Goal: Task Accomplishment & Management: Complete application form

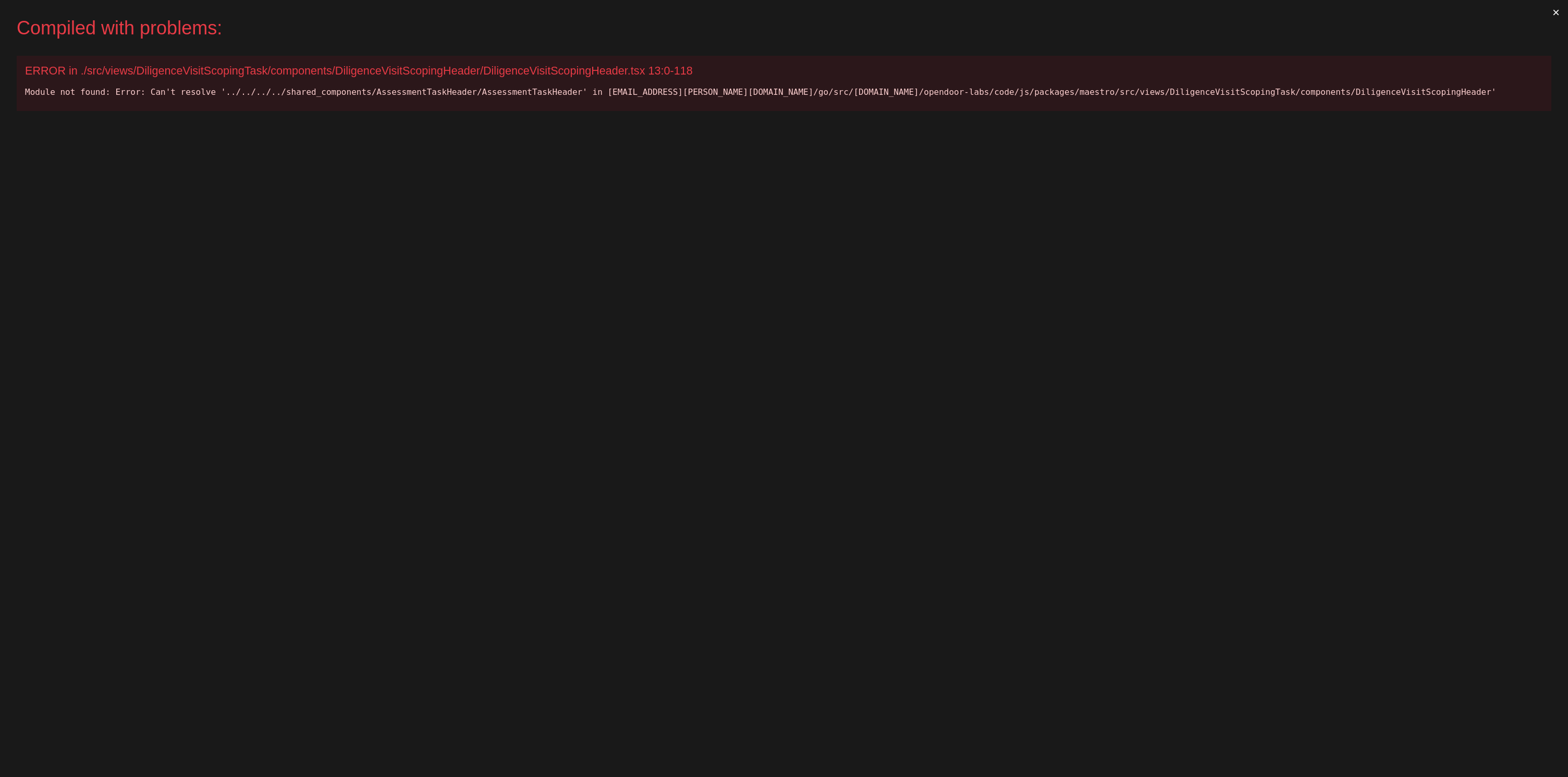
click at [405, 231] on div "Compiled with problems: × ERROR in ./src/views/DiligenceVisitScopingTask/compon…" at bounding box center [784, 388] width 1568 height 777
click at [561, 65] on div "ERROR in ./src/views/DiligenceVisitScopingTask/components/DiligenceVisitScoping…" at bounding box center [784, 70] width 1518 height 14
copy div "DiligenceVisitScopingHeader"
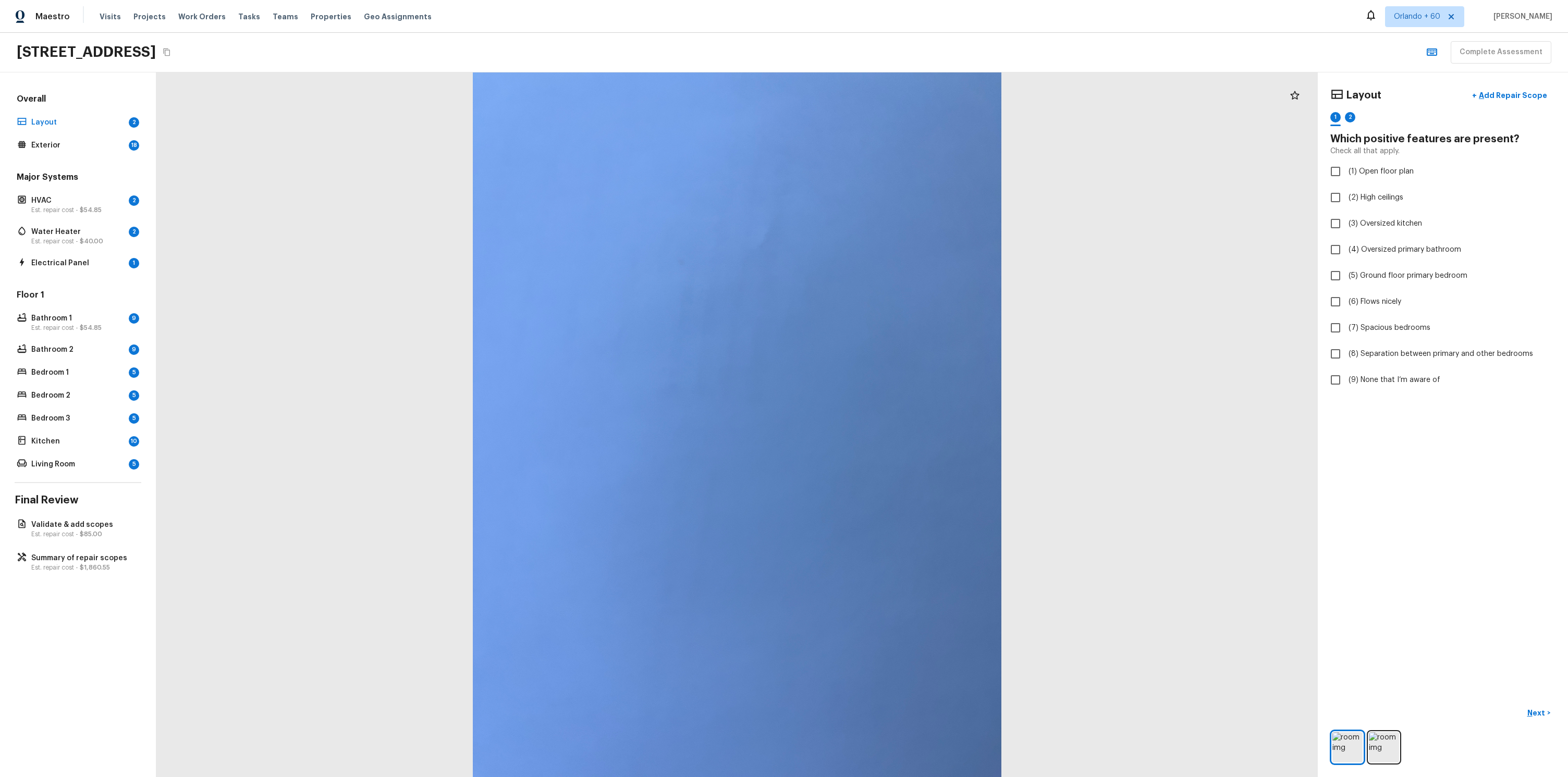
click at [604, 35] on div "1075 S Clifpark Cir, Anaheim, CA 92805 Complete Assessment" at bounding box center [784, 52] width 1568 height 39
click at [1367, 174] on span "(1) Open floor plan" at bounding box center [1381, 171] width 65 height 10
click at [1347, 174] on input "(1) Open floor plan" at bounding box center [1336, 172] width 22 height 22
checkbox input "true"
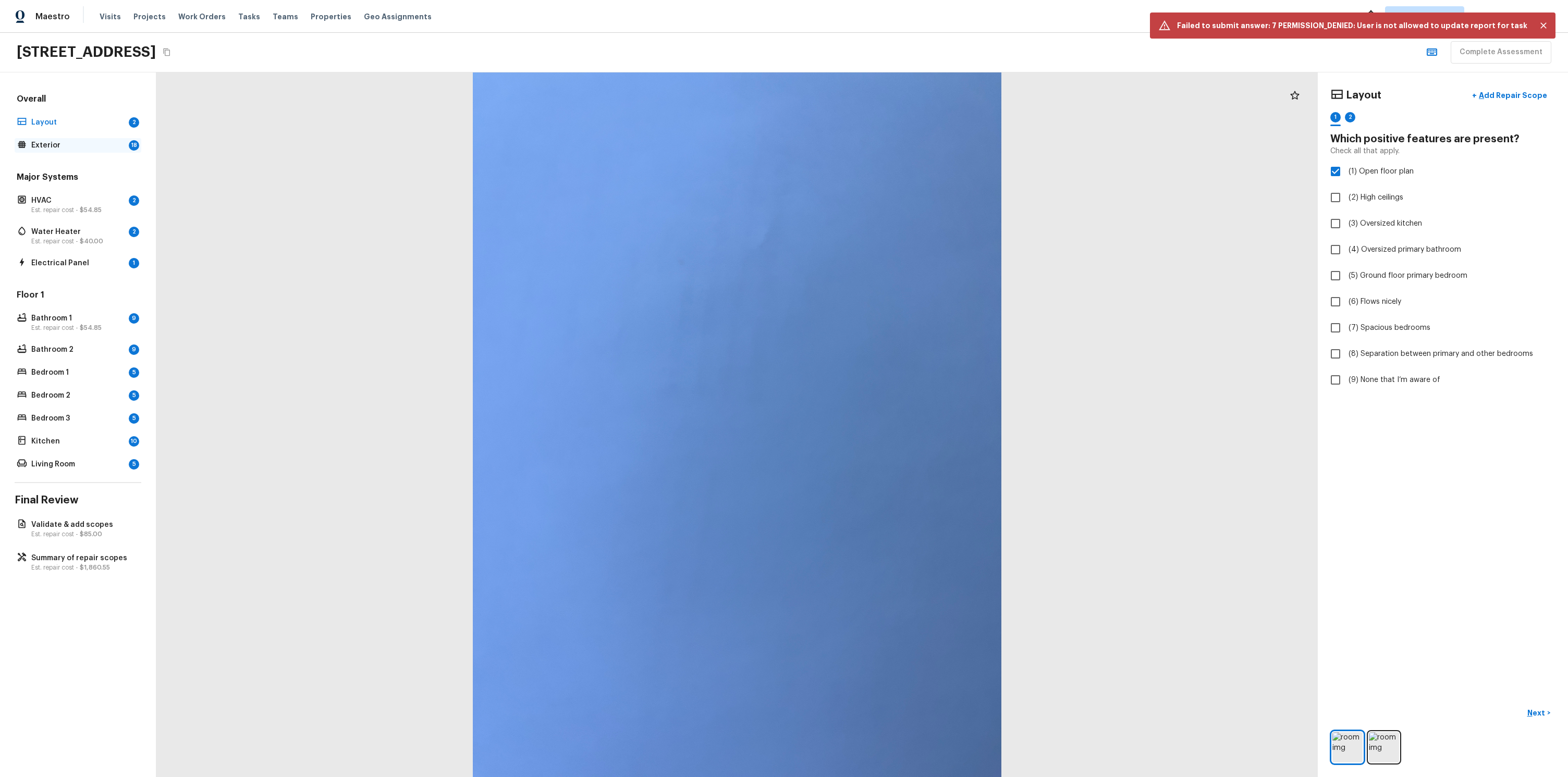
click at [91, 147] on p "Exterior" at bounding box center [78, 145] width 93 height 10
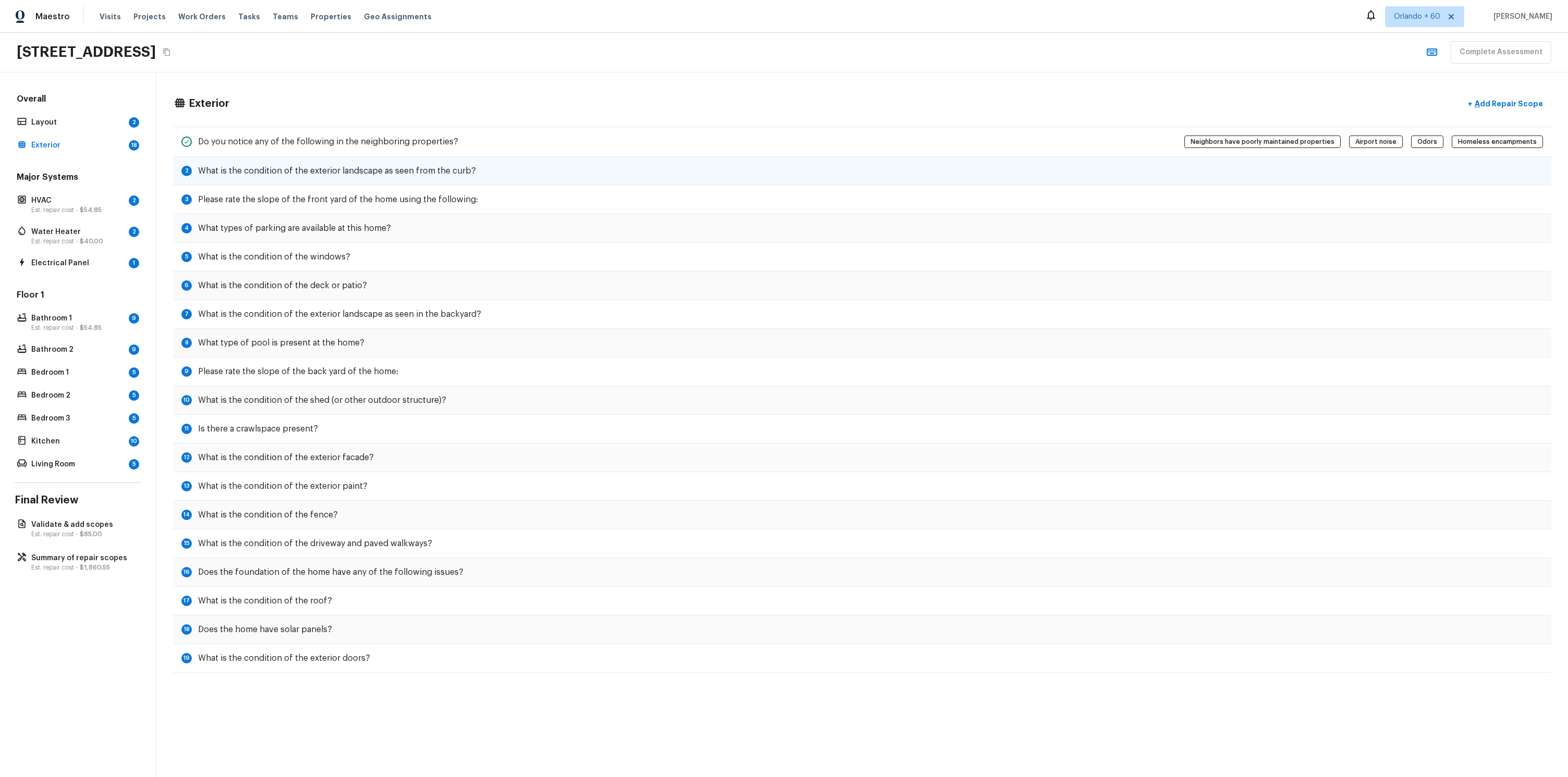
click at [242, 174] on h5 "What is the condition of the exterior landscape as seen from the curb?" at bounding box center [337, 171] width 278 height 12
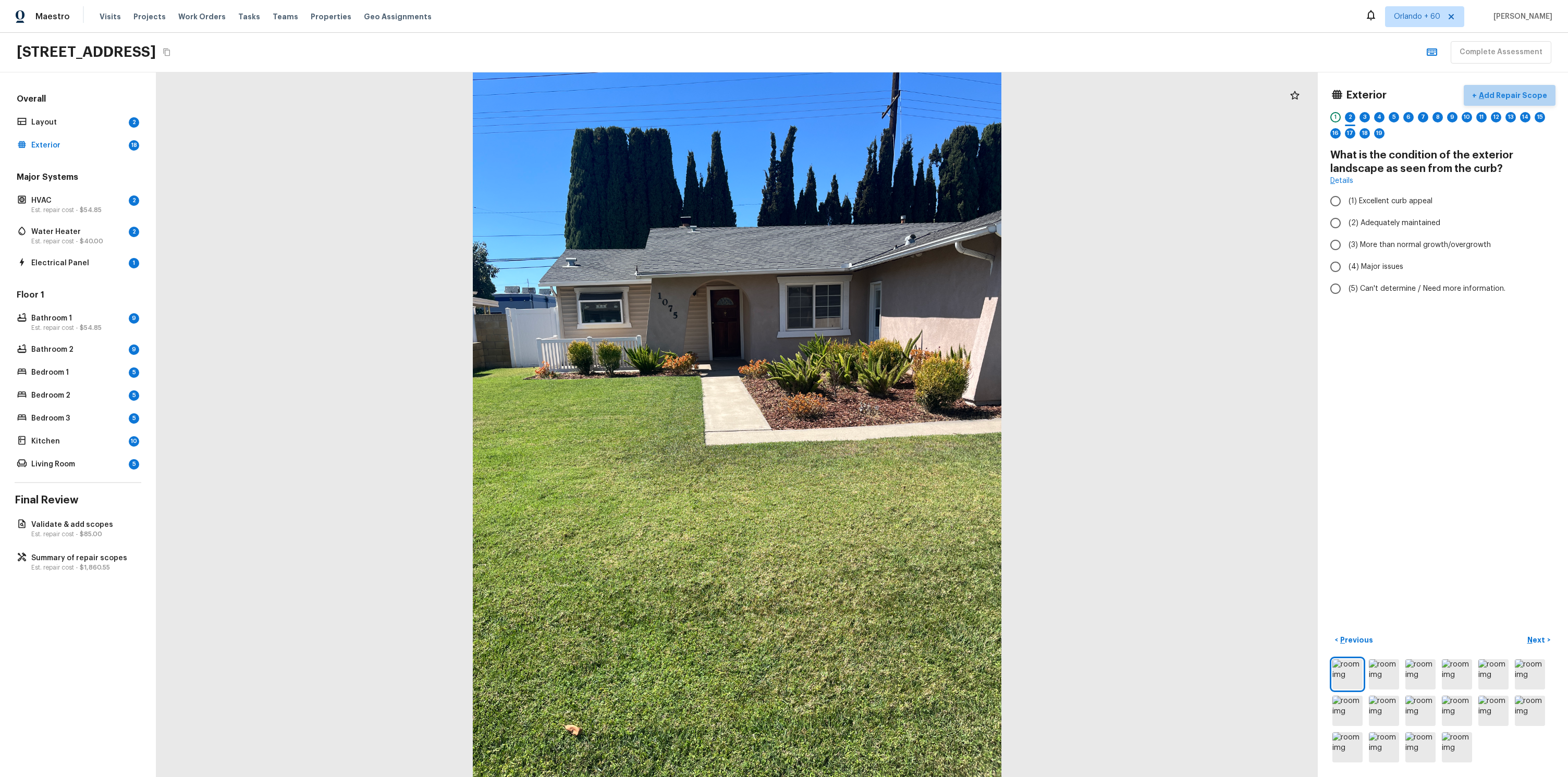
click at [1533, 97] on p "Add Repair Scope" at bounding box center [1511, 95] width 70 height 10
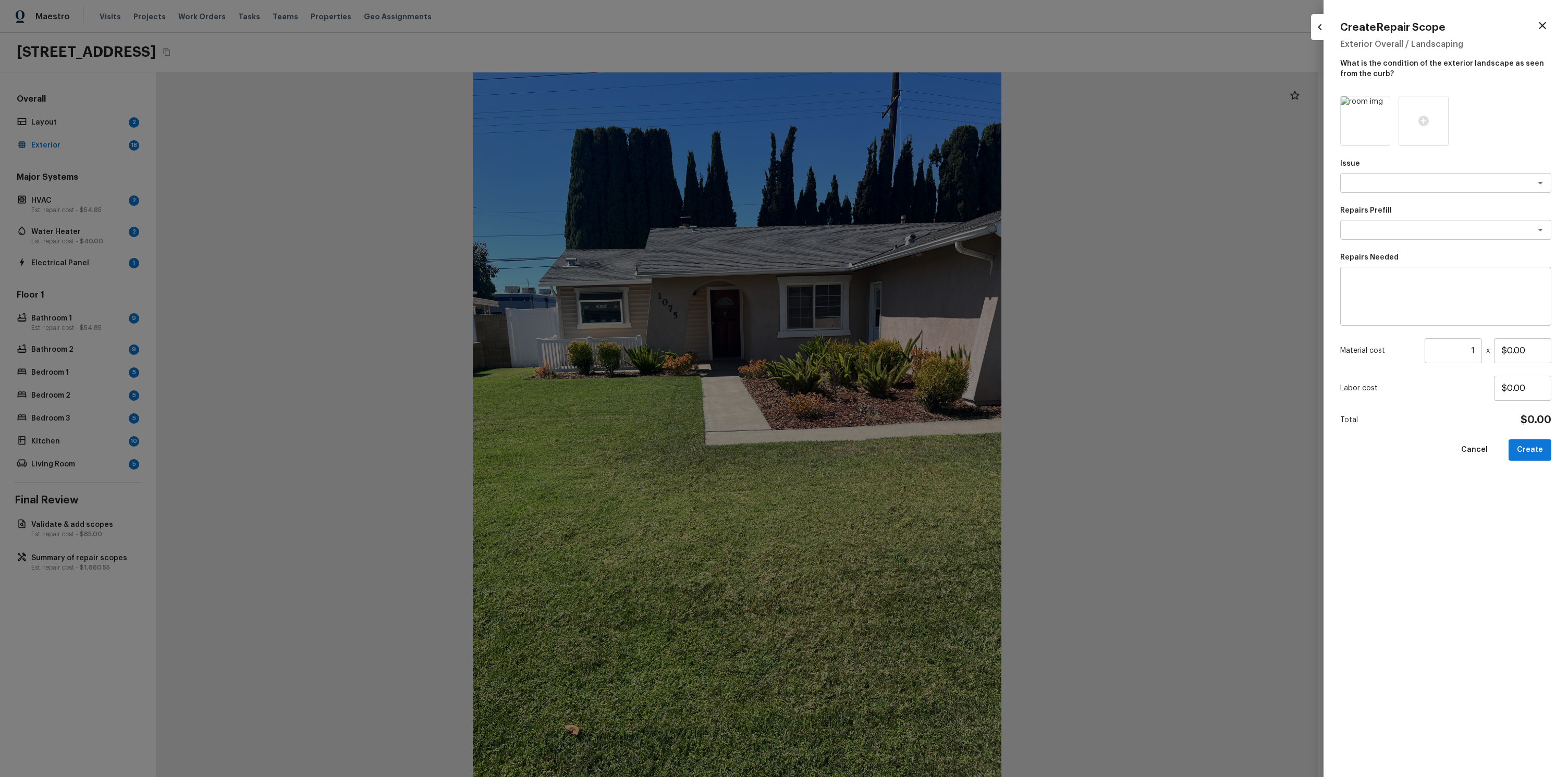
click at [1321, 23] on icon "button" at bounding box center [1321, 27] width 13 height 13
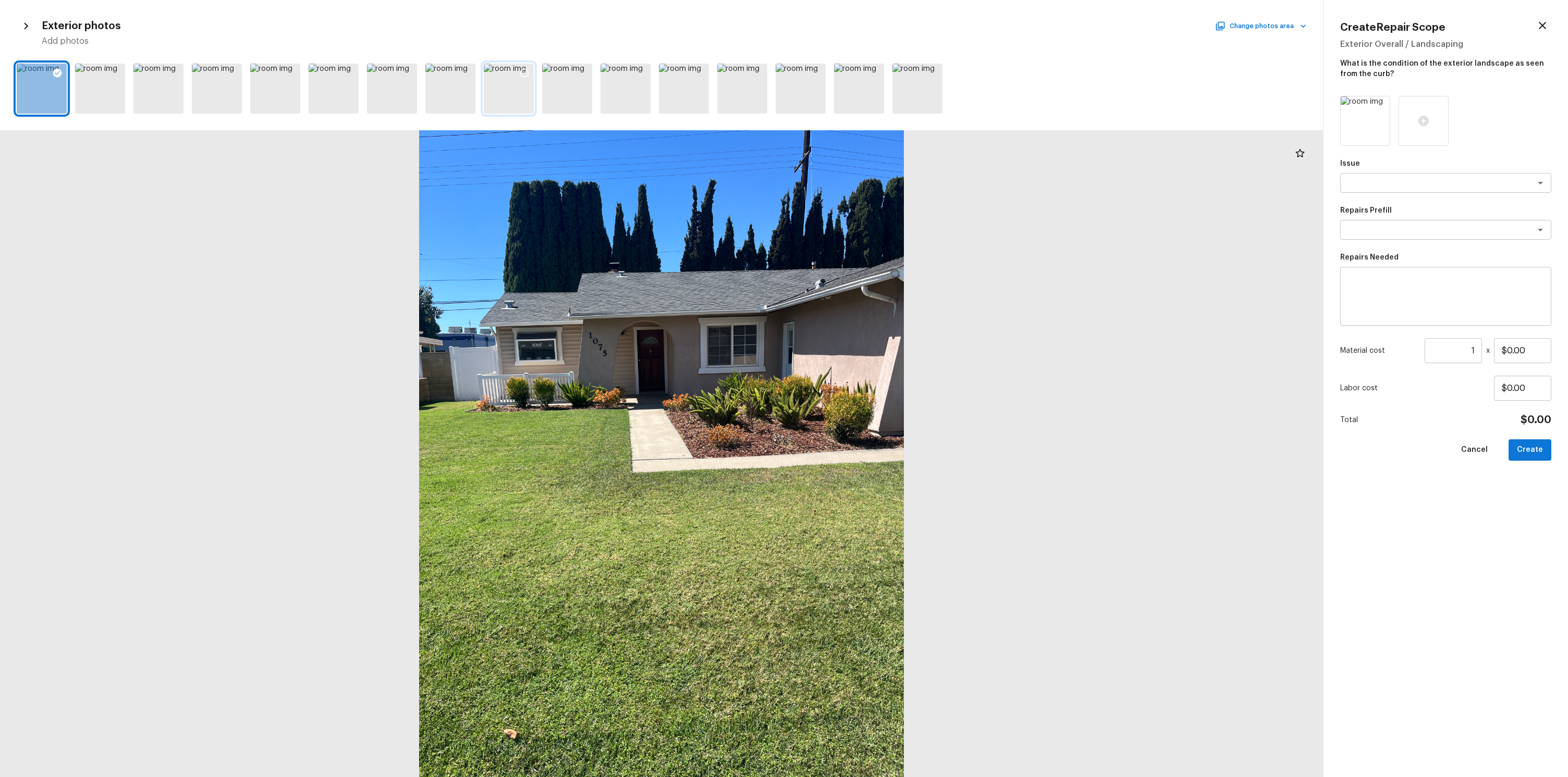
click at [516, 66] on div at bounding box center [524, 75] width 19 height 22
click at [325, 91] on div at bounding box center [333, 89] width 50 height 50
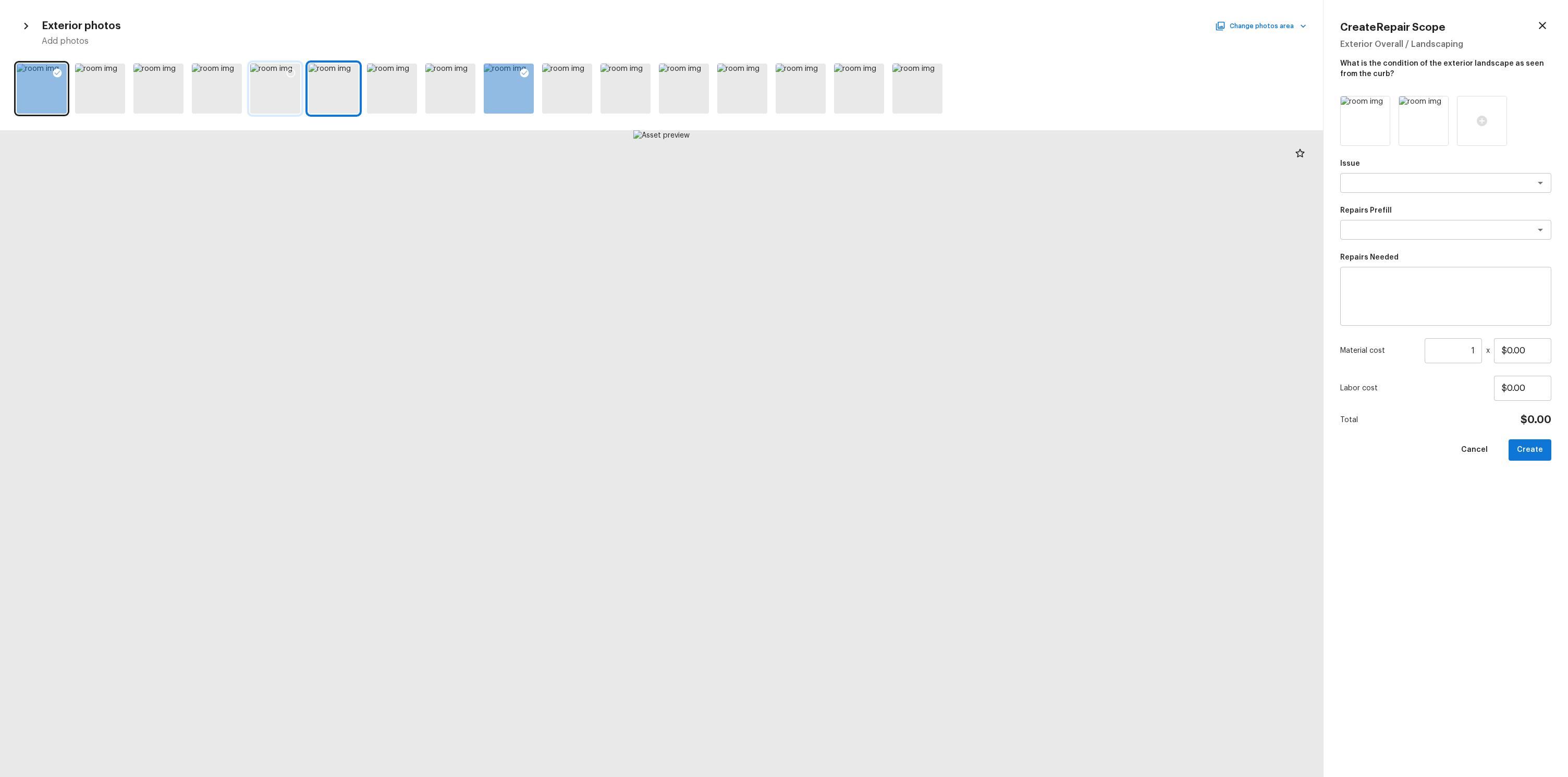
click at [254, 94] on div at bounding box center [275, 89] width 50 height 50
click at [450, 88] on div at bounding box center [450, 89] width 50 height 50
click at [503, 75] on div at bounding box center [509, 89] width 50 height 50
click at [552, 72] on div at bounding box center [567, 89] width 50 height 50
click at [587, 72] on icon at bounding box center [583, 72] width 10 height 10
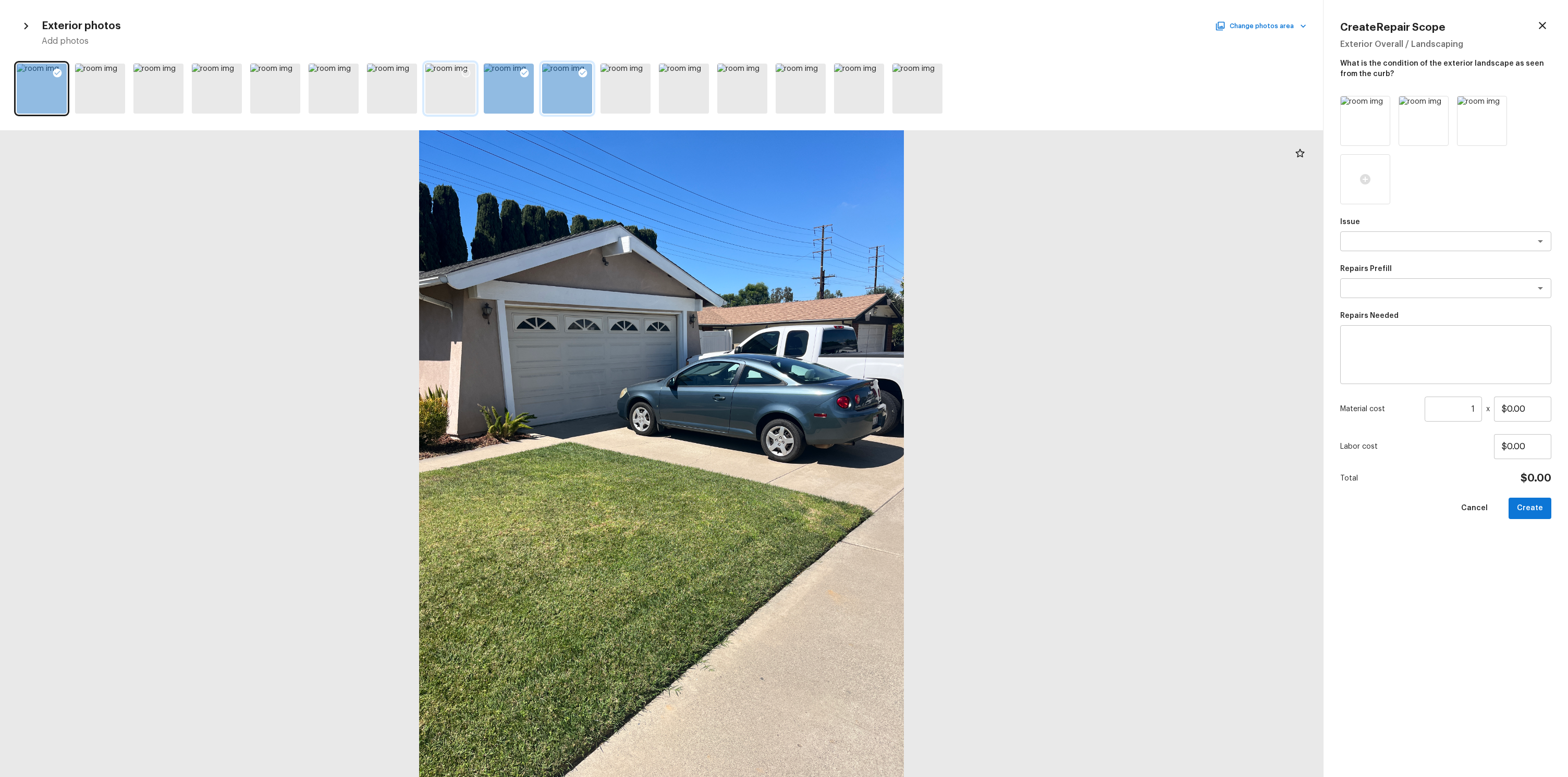
click at [449, 73] on div at bounding box center [450, 89] width 50 height 50
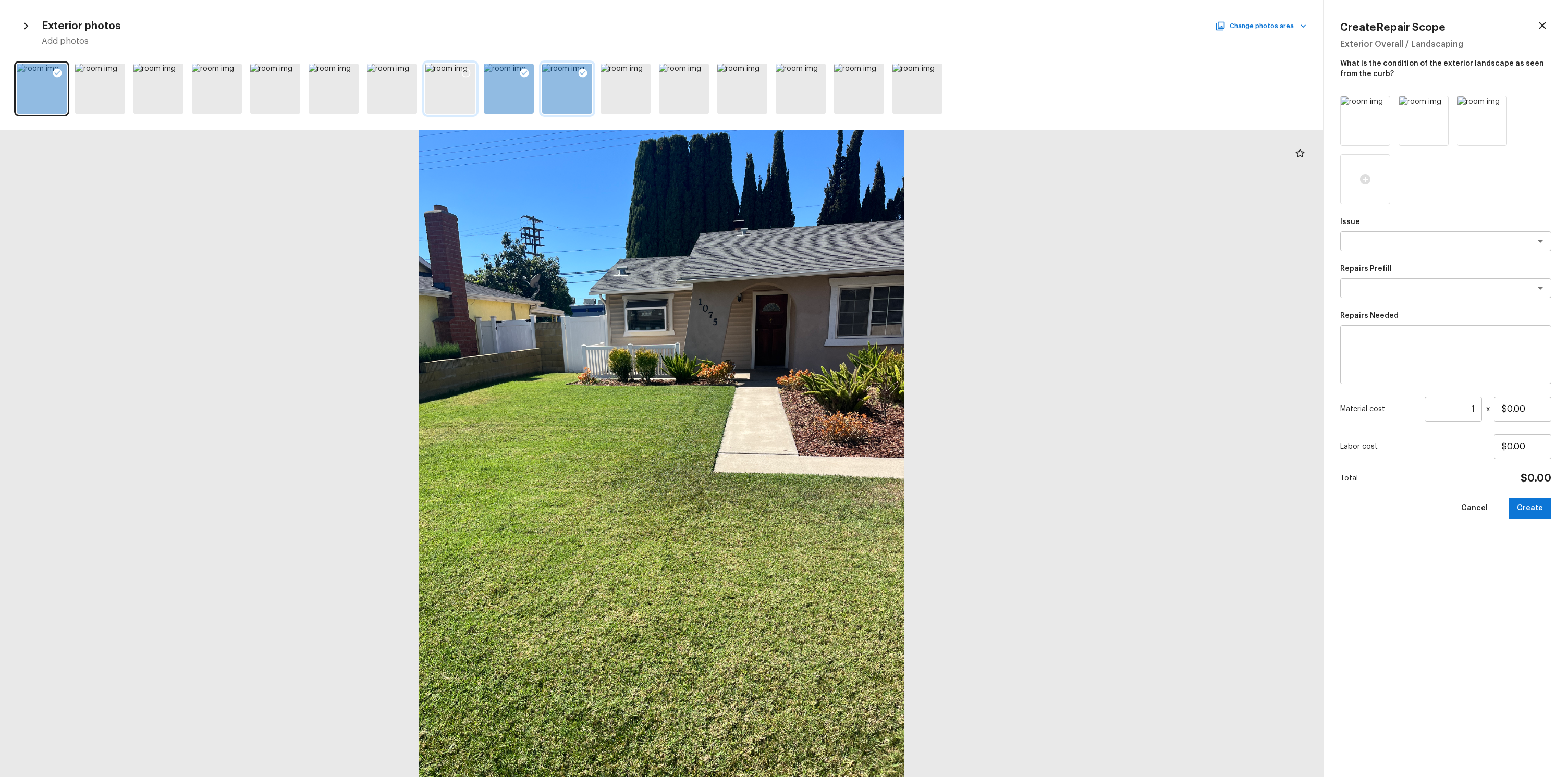
click at [461, 71] on icon at bounding box center [466, 72] width 10 height 10
click at [557, 75] on div at bounding box center [567, 89] width 50 height 50
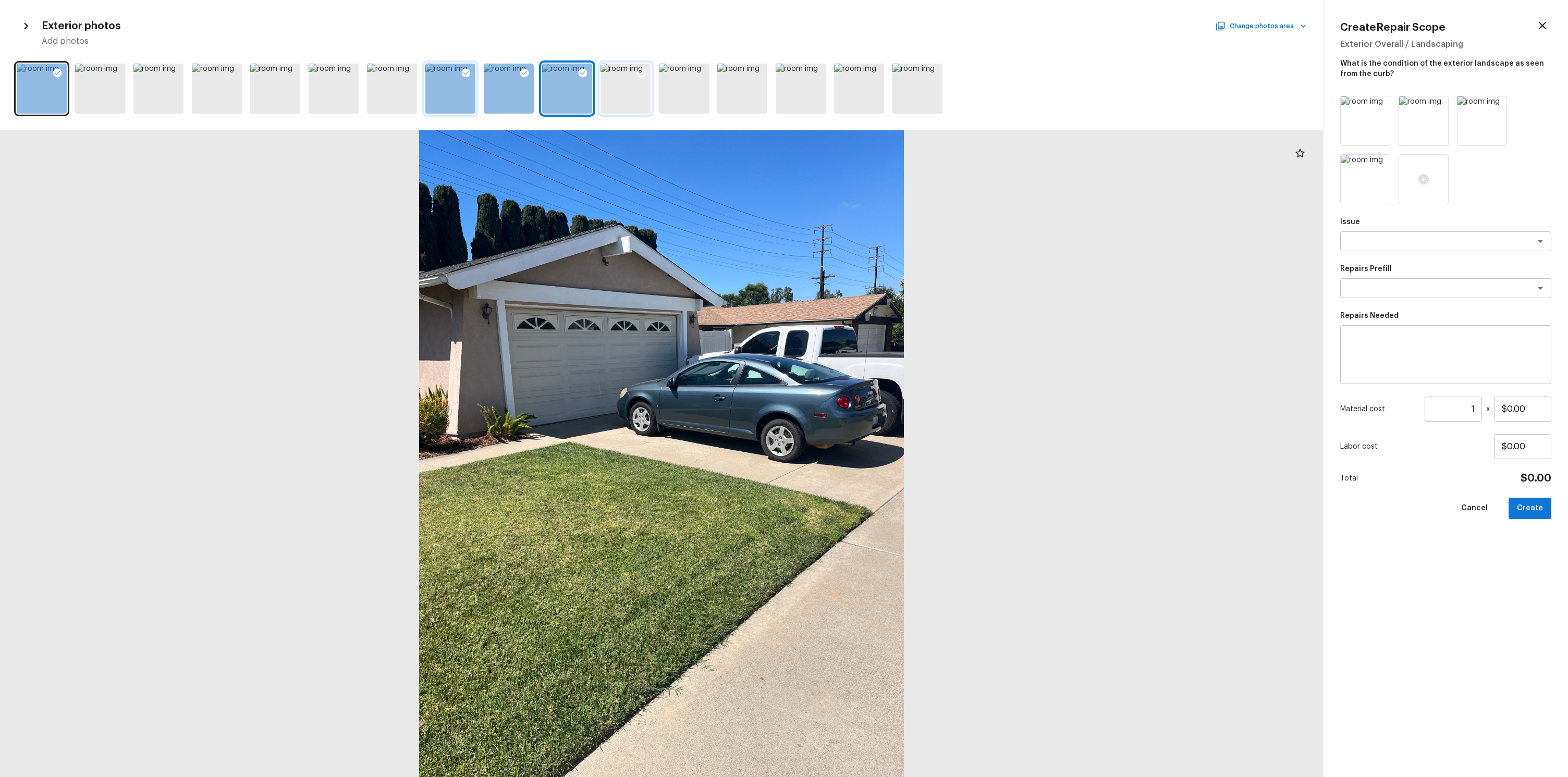
click at [627, 78] on div at bounding box center [626, 89] width 50 height 50
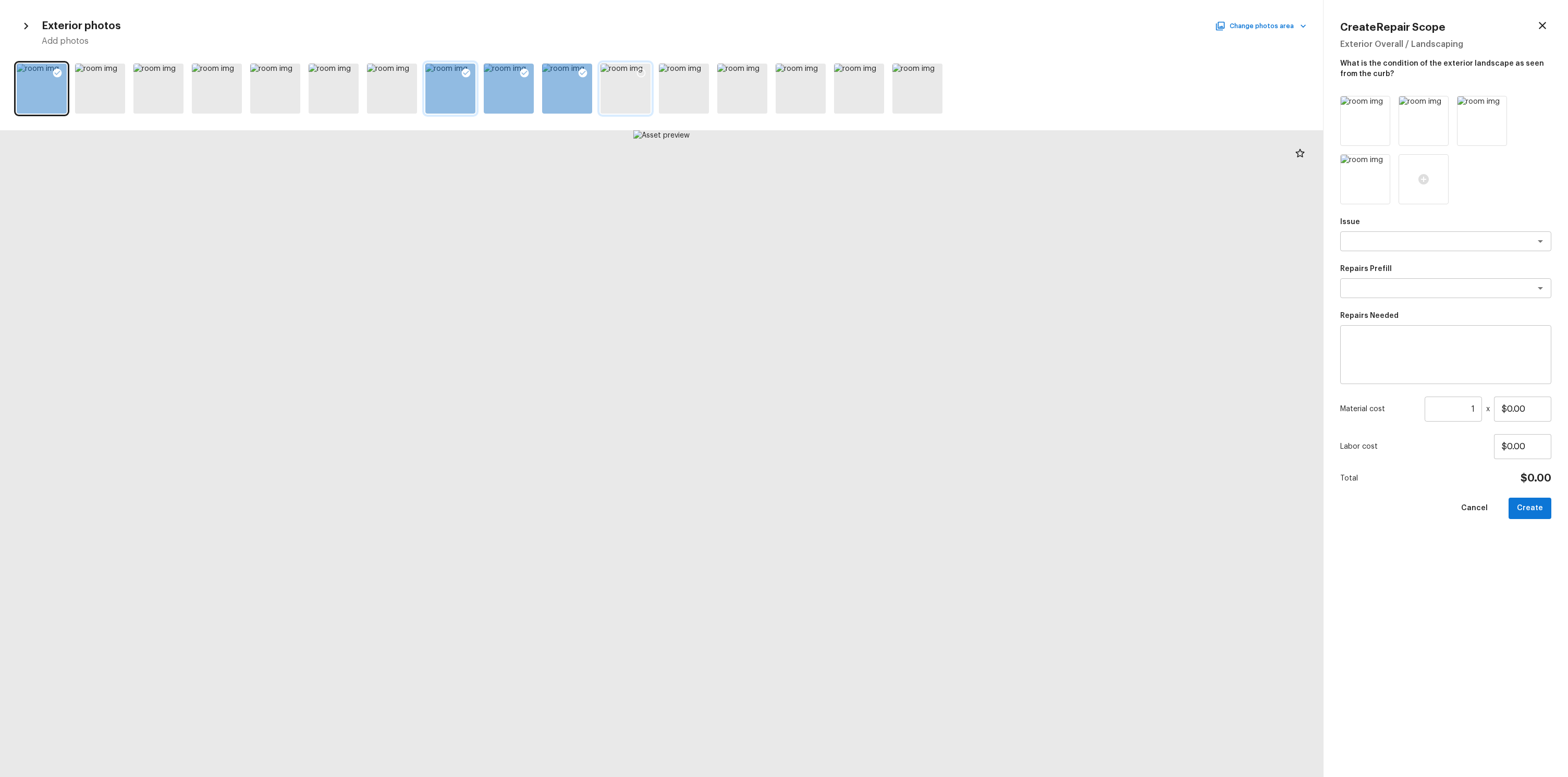
click at [614, 64] on div at bounding box center [626, 89] width 50 height 50
click at [637, 70] on icon at bounding box center [641, 72] width 10 height 10
click at [579, 73] on icon at bounding box center [584, 73] width 9 height 9
click at [521, 82] on div at bounding box center [524, 75] width 19 height 22
click at [465, 77] on icon at bounding box center [466, 72] width 10 height 10
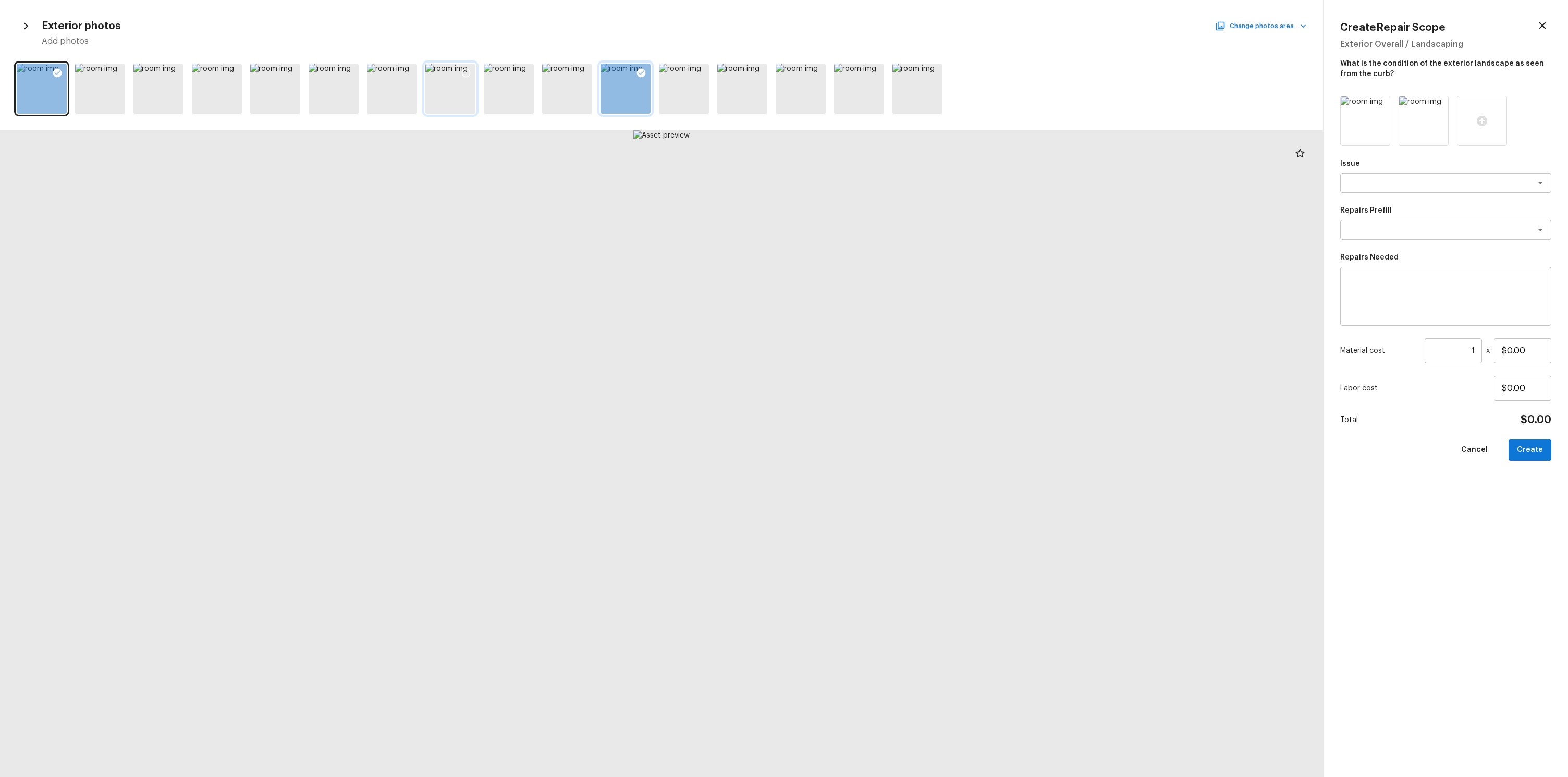
click at [1242, 19] on button "Change photos area" at bounding box center [1262, 26] width 89 height 14
click at [1247, 26] on div at bounding box center [784, 388] width 1568 height 777
click at [1247, 25] on button "Change photos area" at bounding box center [1262, 26] width 89 height 14
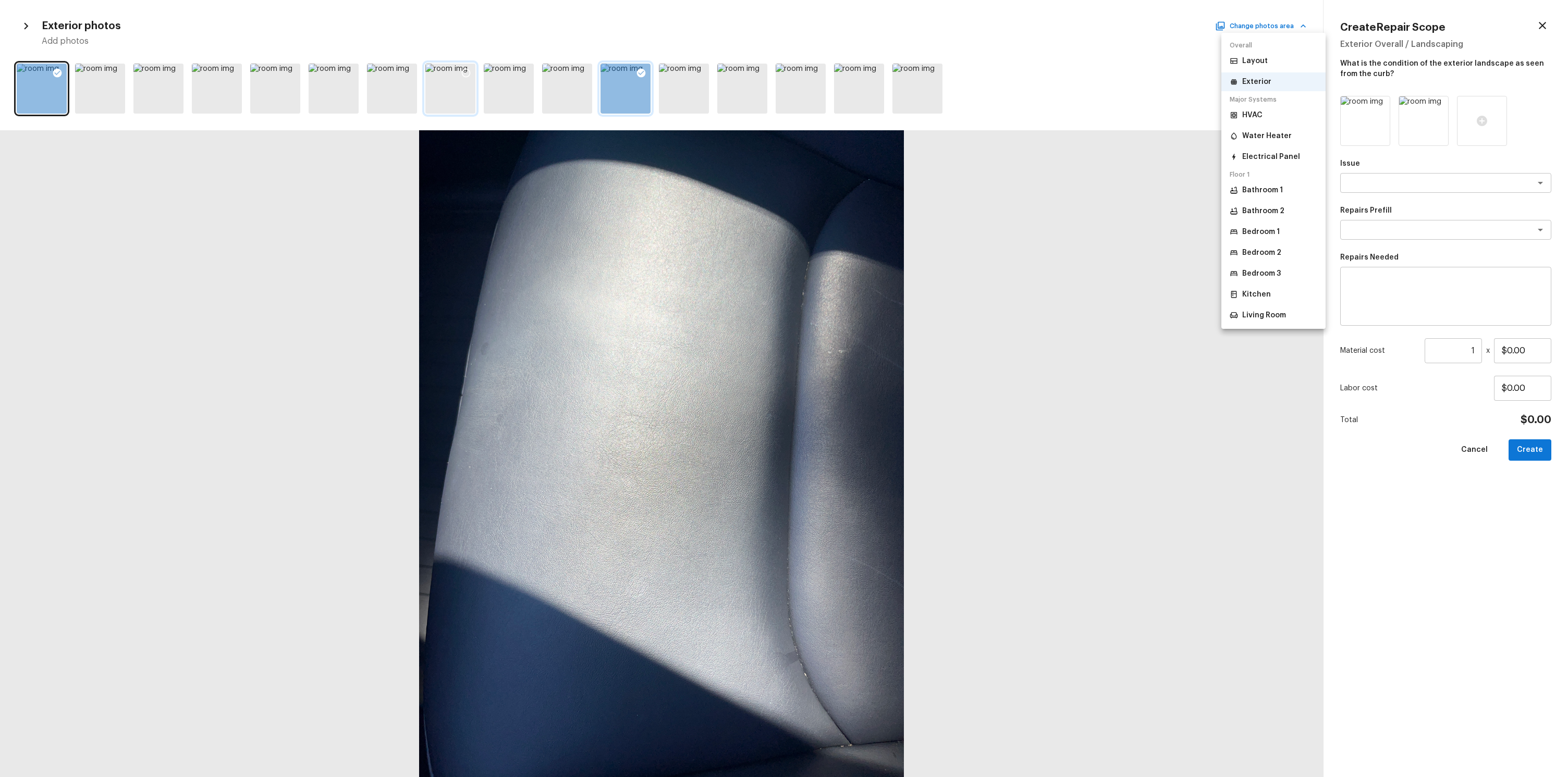
click at [1262, 265] on li "Bedroom 3" at bounding box center [1274, 273] width 104 height 19
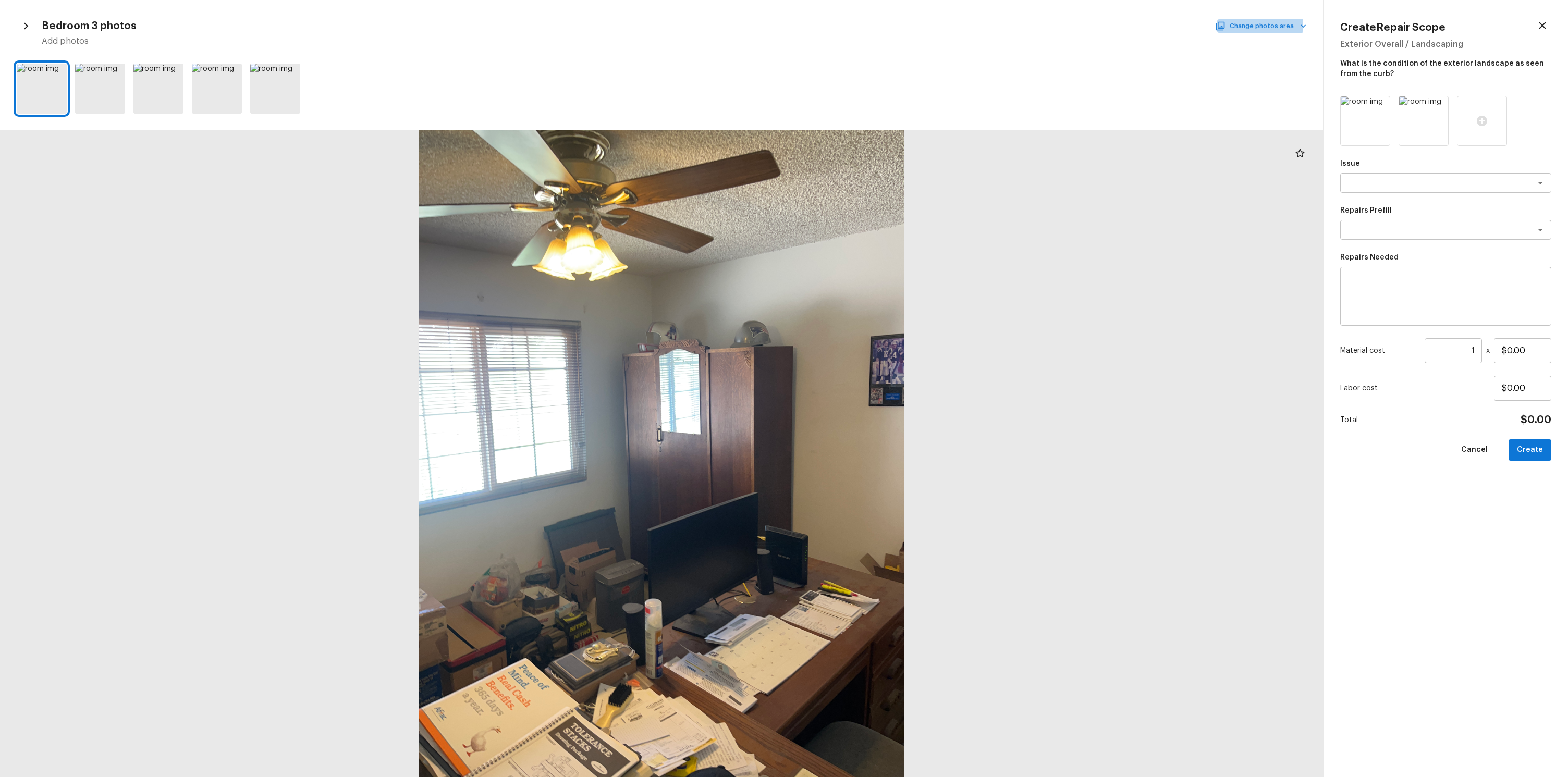
click at [1244, 24] on button "Change photos area" at bounding box center [1262, 26] width 89 height 14
click at [1235, 47] on p "Overall" at bounding box center [1274, 44] width 104 height 13
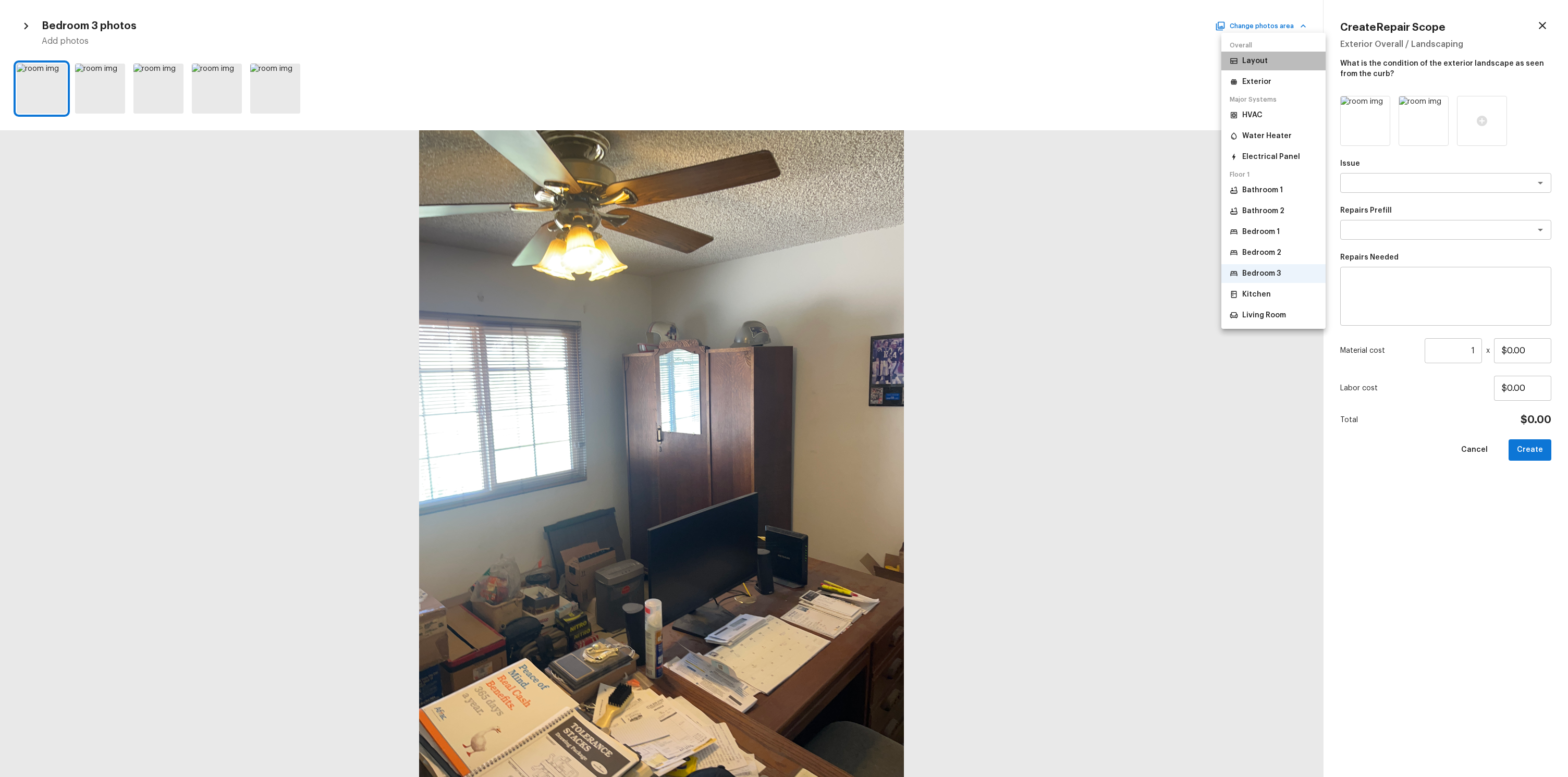
click at [1236, 54] on li "Layout" at bounding box center [1274, 61] width 104 height 19
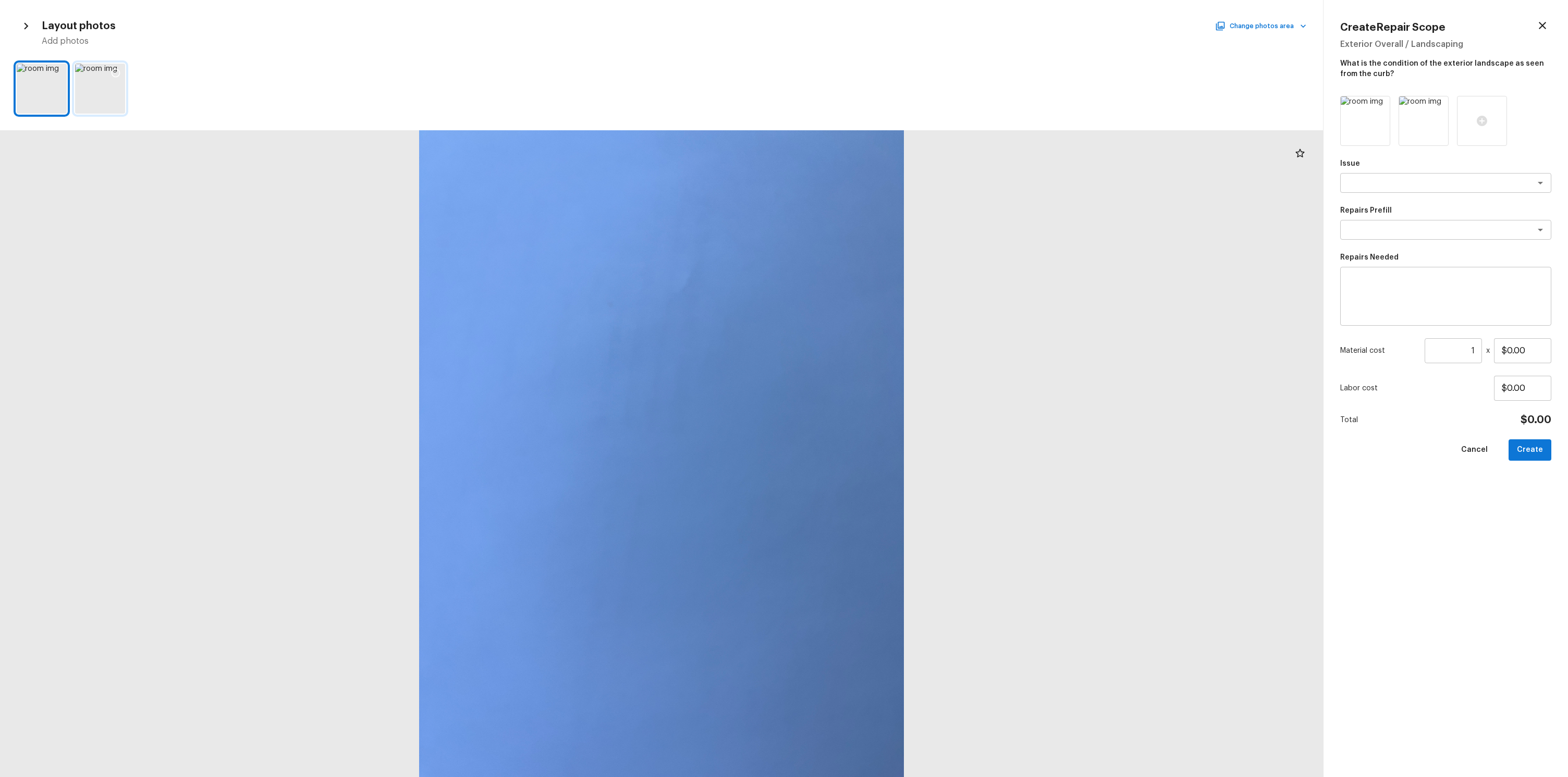
click at [95, 77] on div at bounding box center [100, 89] width 50 height 50
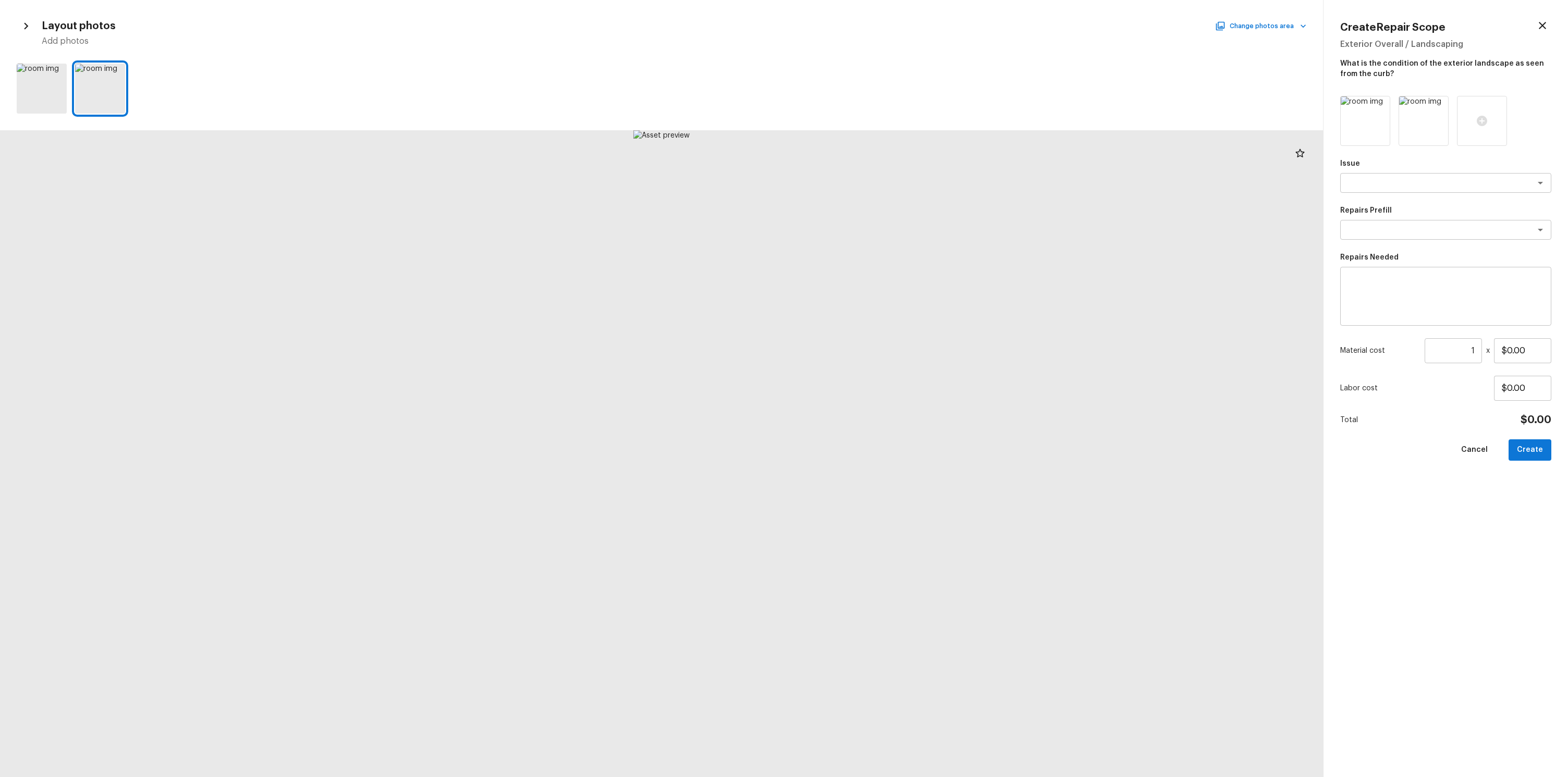
click at [126, 70] on div at bounding box center [661, 89] width 1323 height 58
click at [100, 73] on div at bounding box center [100, 89] width 50 height 50
click at [113, 71] on icon at bounding box center [115, 72] width 10 height 10
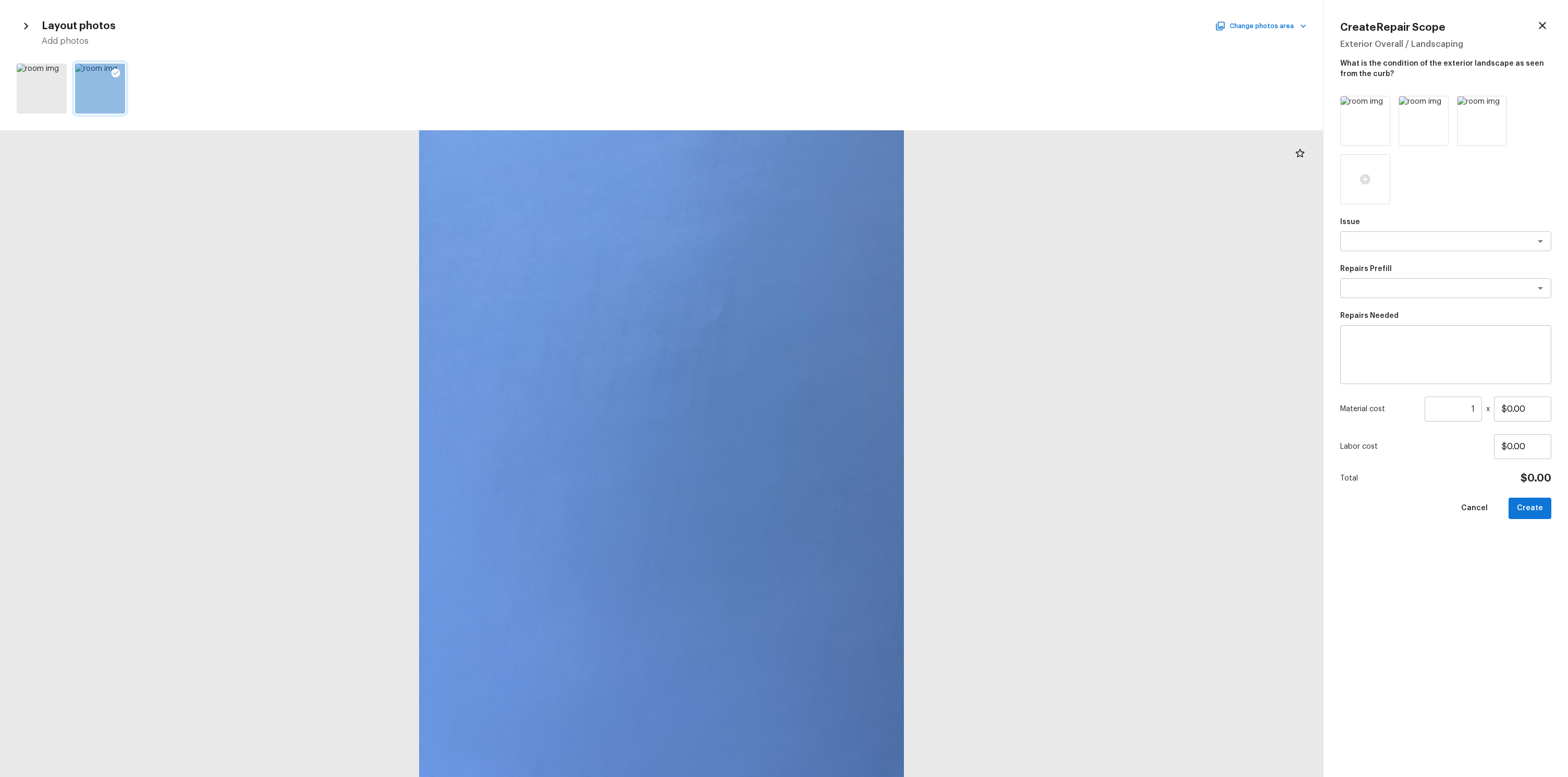
click at [26, 31] on icon "button" at bounding box center [26, 26] width 14 height 14
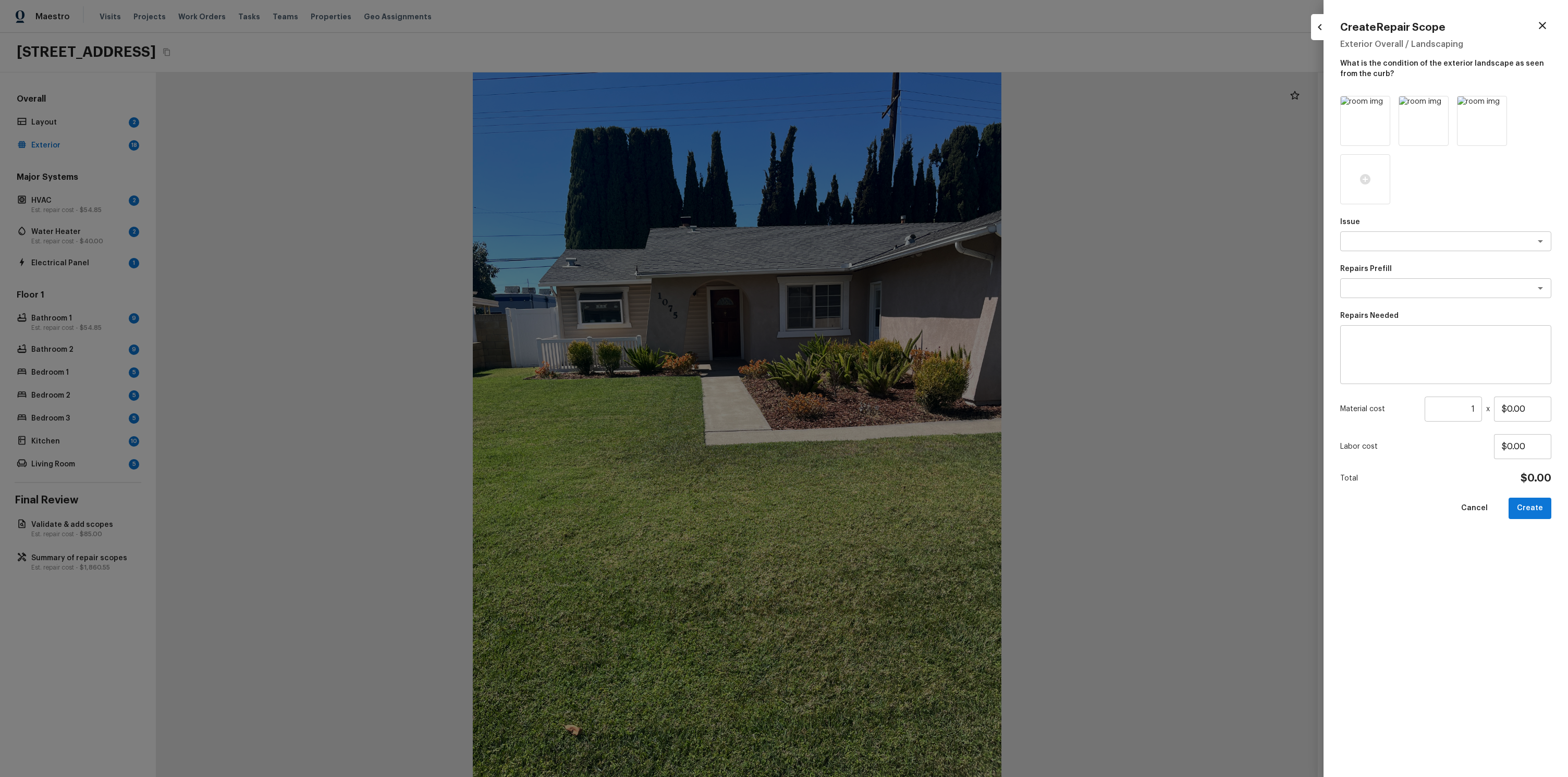
click at [359, 156] on div at bounding box center [784, 388] width 1568 height 777
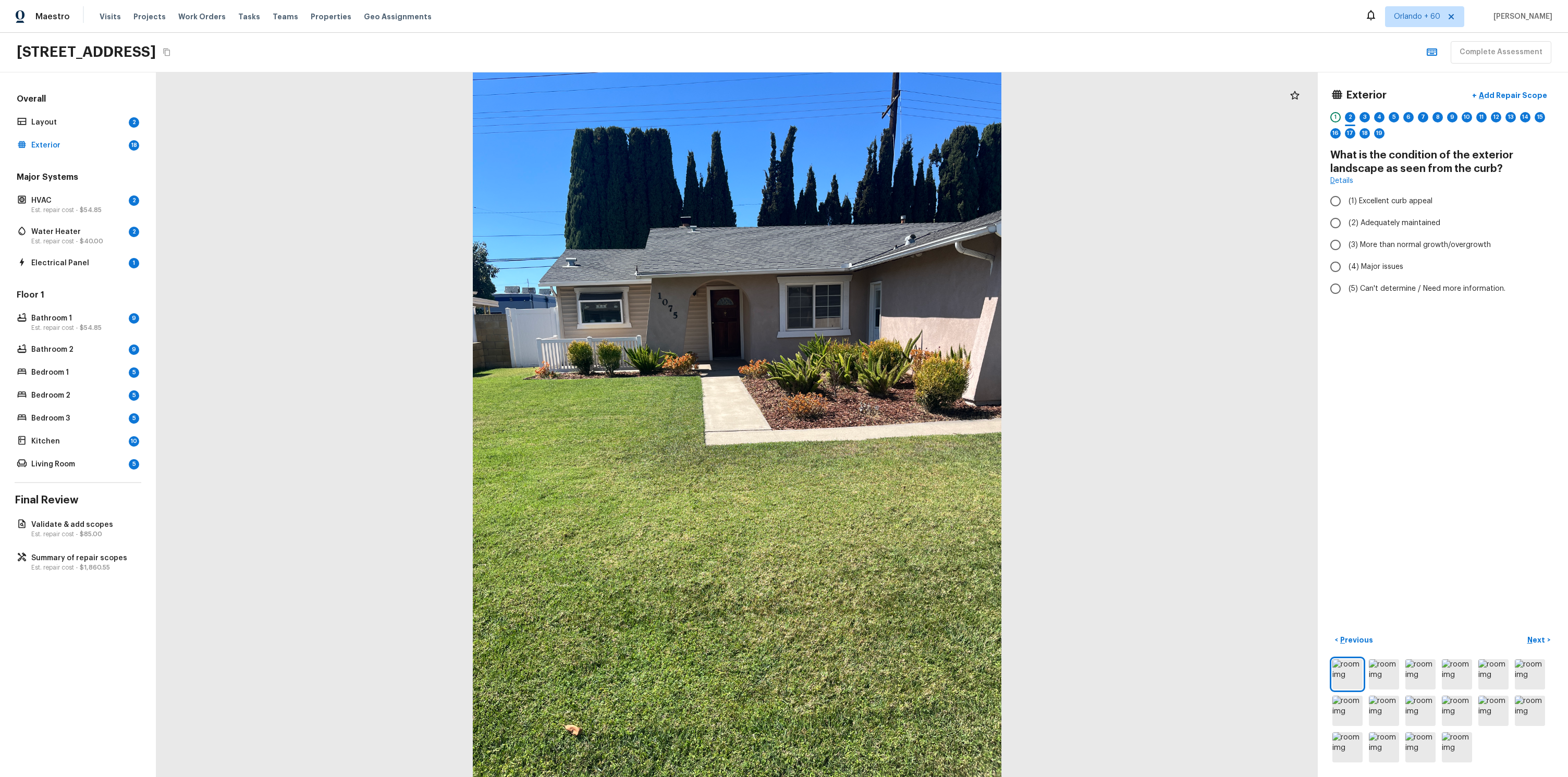
click at [80, 306] on div "Floor 1 Bathroom 1 9 Est. repair cost - $54.85 Bathroom 2 9 Bedroom 1 5 Bedroom…" at bounding box center [78, 381] width 127 height 183
click at [61, 360] on div "Floor 1 Bathroom 1 9 Est. repair cost - $54.85 Bathroom 2 9 Bedroom 1 5 Bedroom…" at bounding box center [78, 381] width 127 height 183
click at [42, 369] on p "Bedroom 1" at bounding box center [78, 372] width 93 height 10
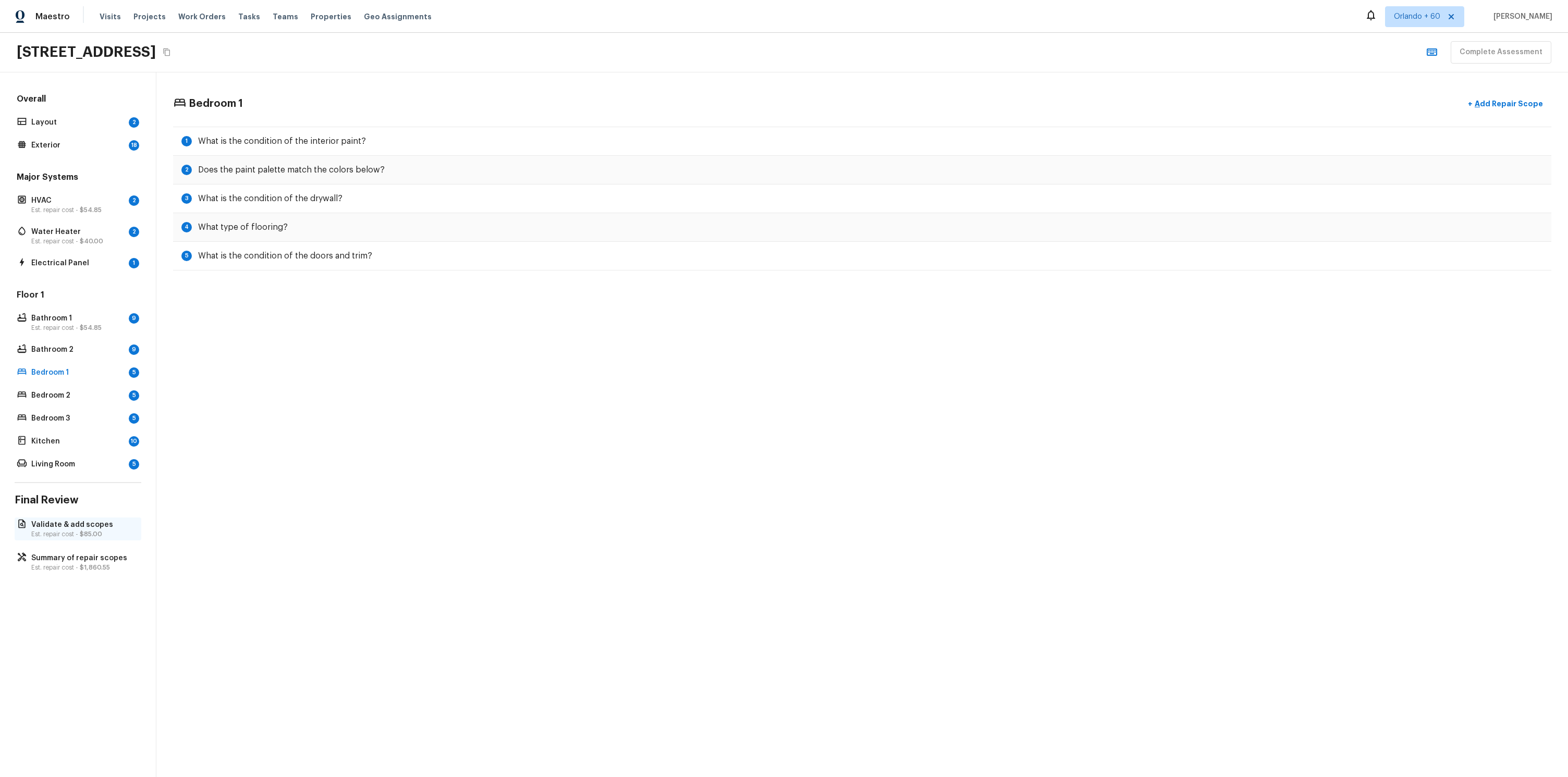
click at [100, 524] on p "Validate & add scopes" at bounding box center [83, 524] width 104 height 10
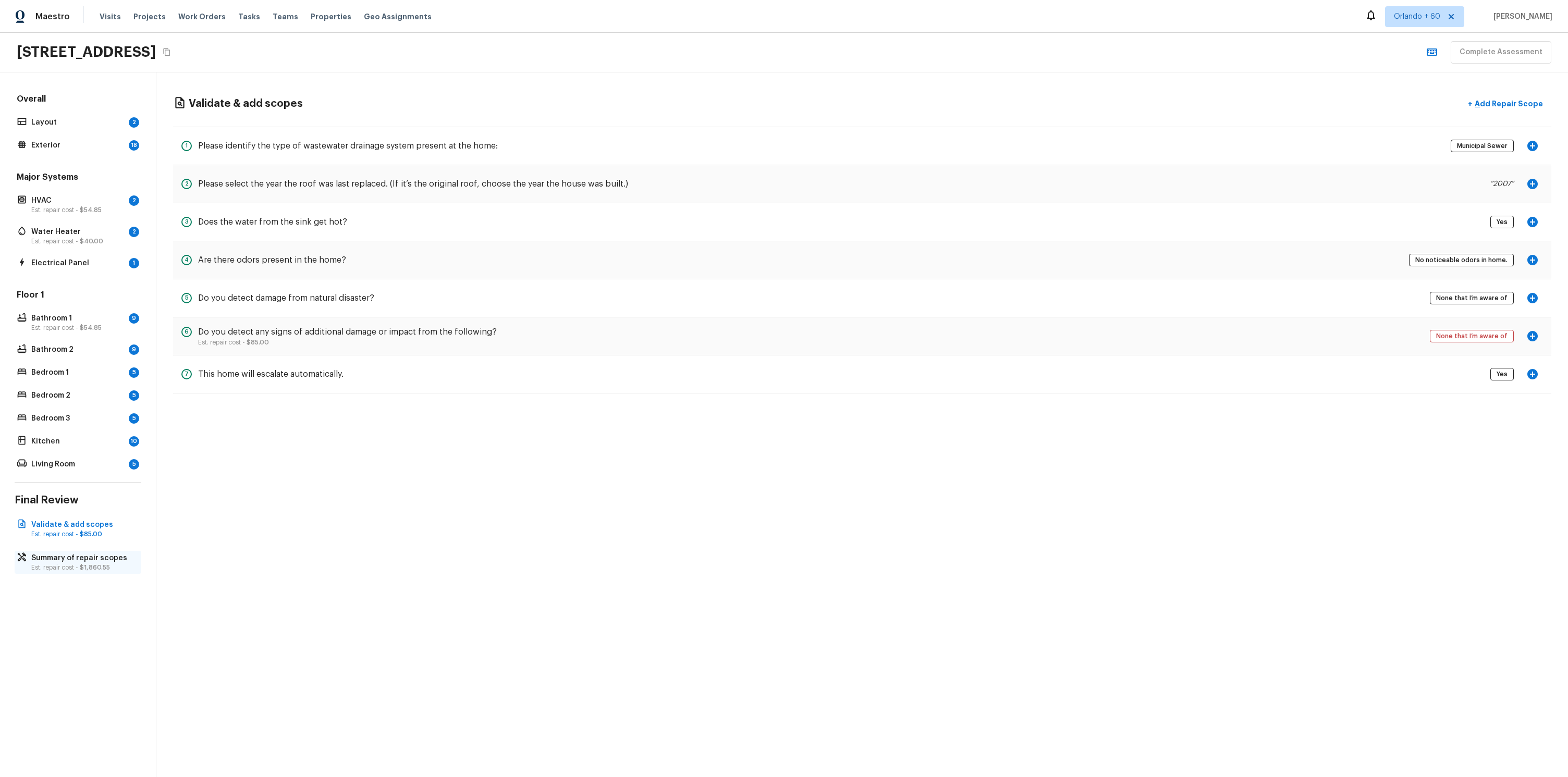
click at [82, 558] on p "Summary of repair scopes" at bounding box center [83, 558] width 104 height 10
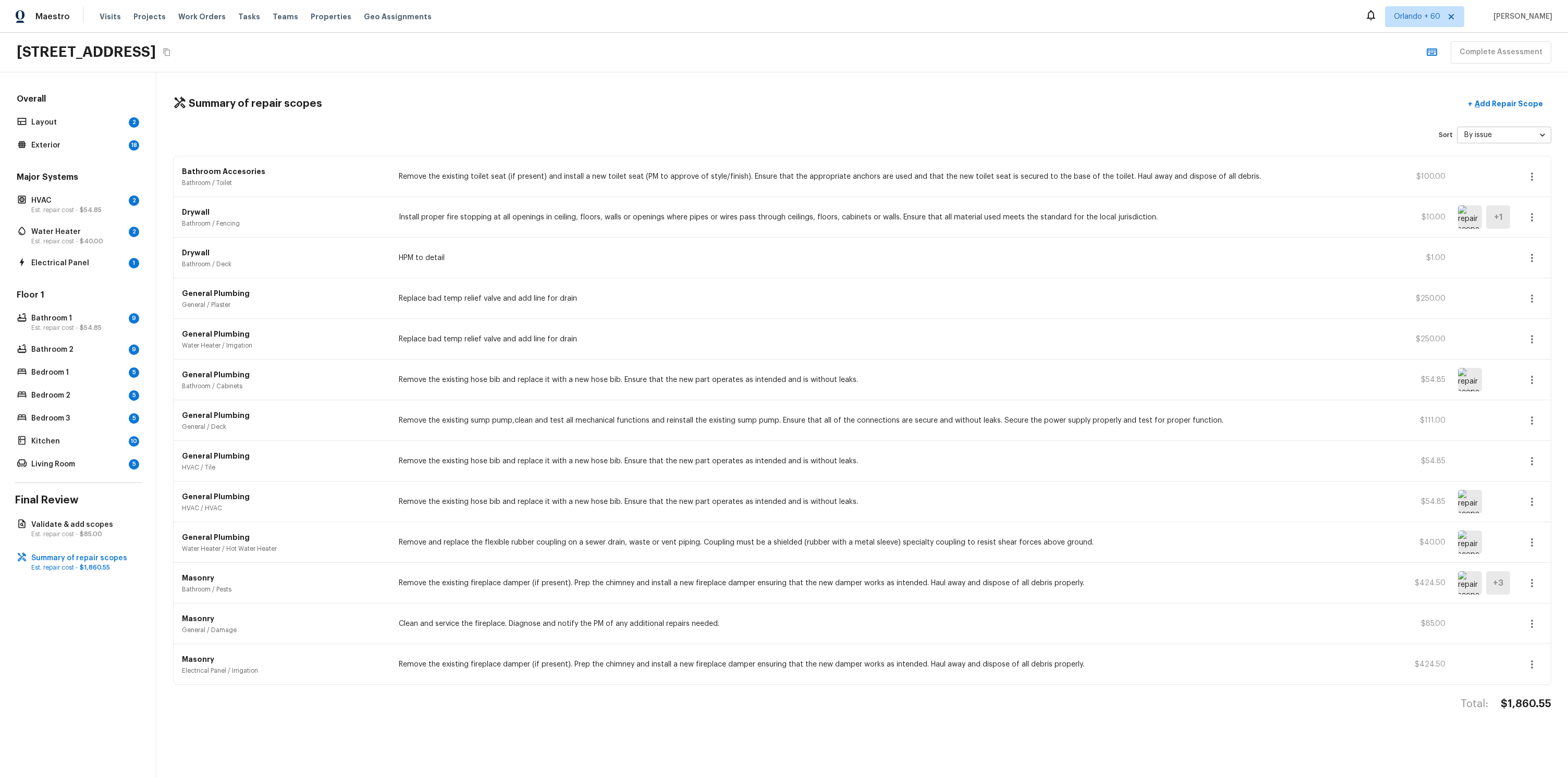
click at [1463, 215] on img at bounding box center [1470, 217] width 24 height 24
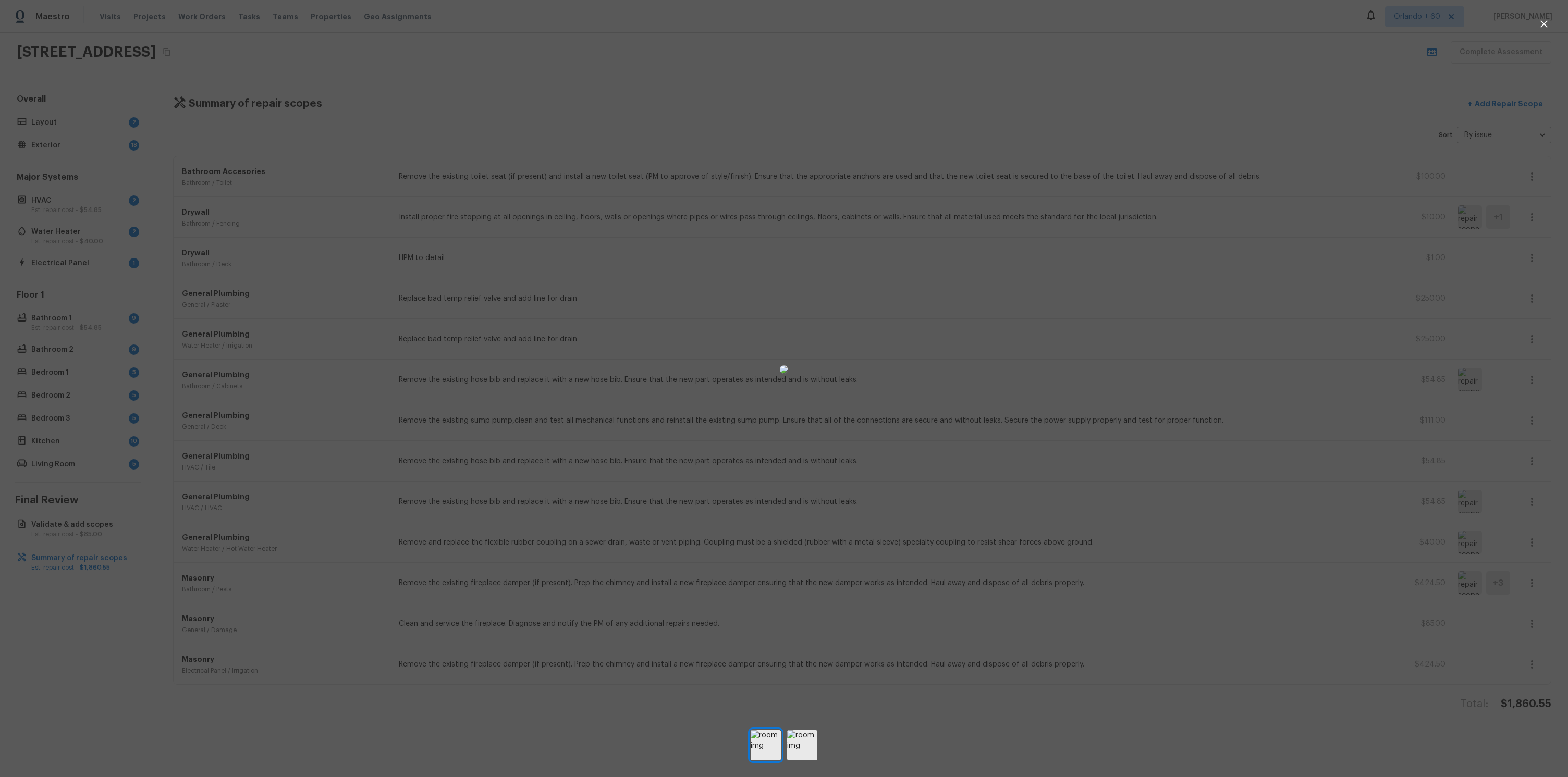
click at [426, 33] on div at bounding box center [784, 369] width 1568 height 705
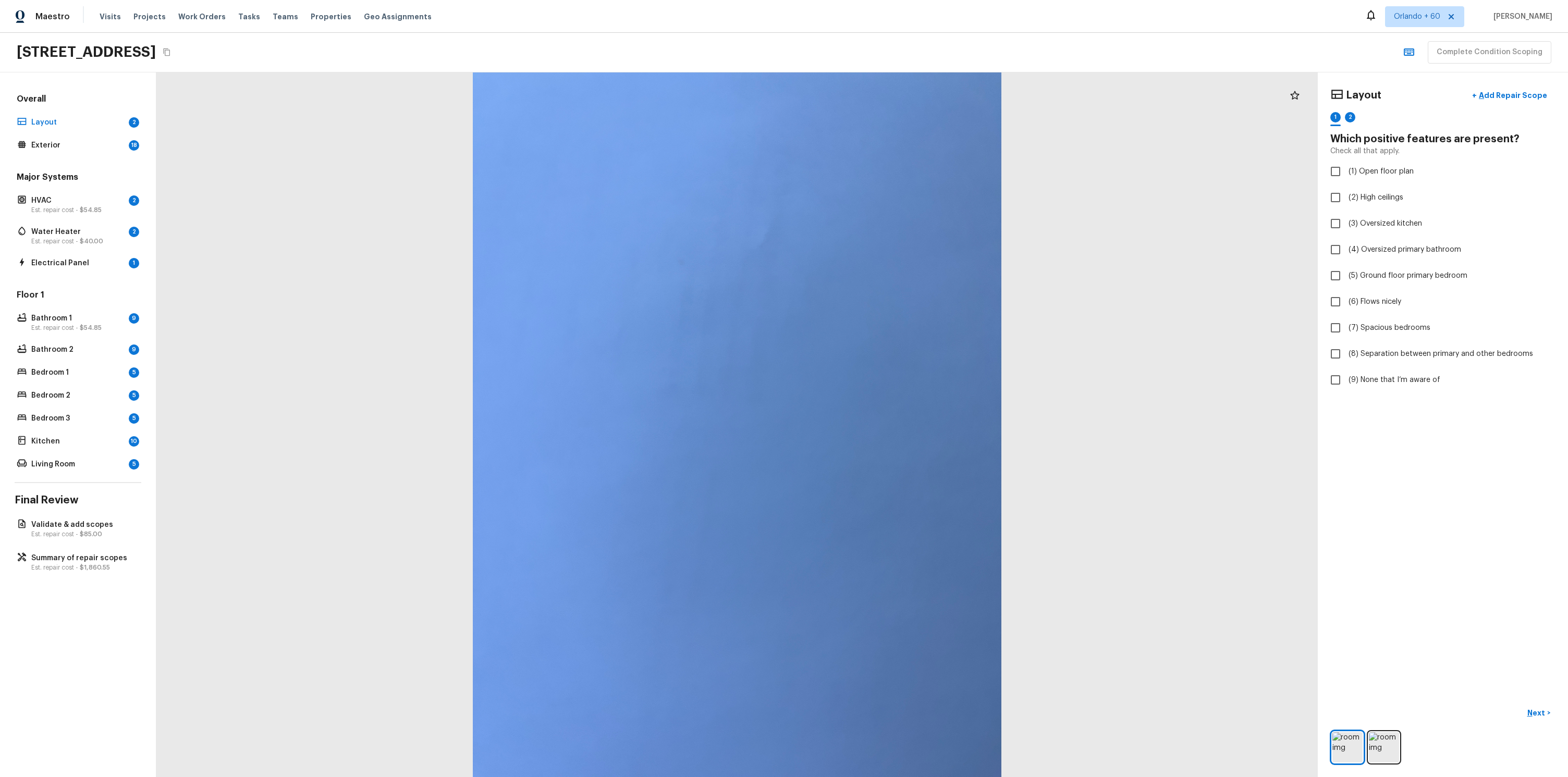
click at [1425, 55] on div "Complete Condition Scoping" at bounding box center [1475, 52] width 153 height 23
click at [1415, 55] on icon "button" at bounding box center [1408, 52] width 10 height 7
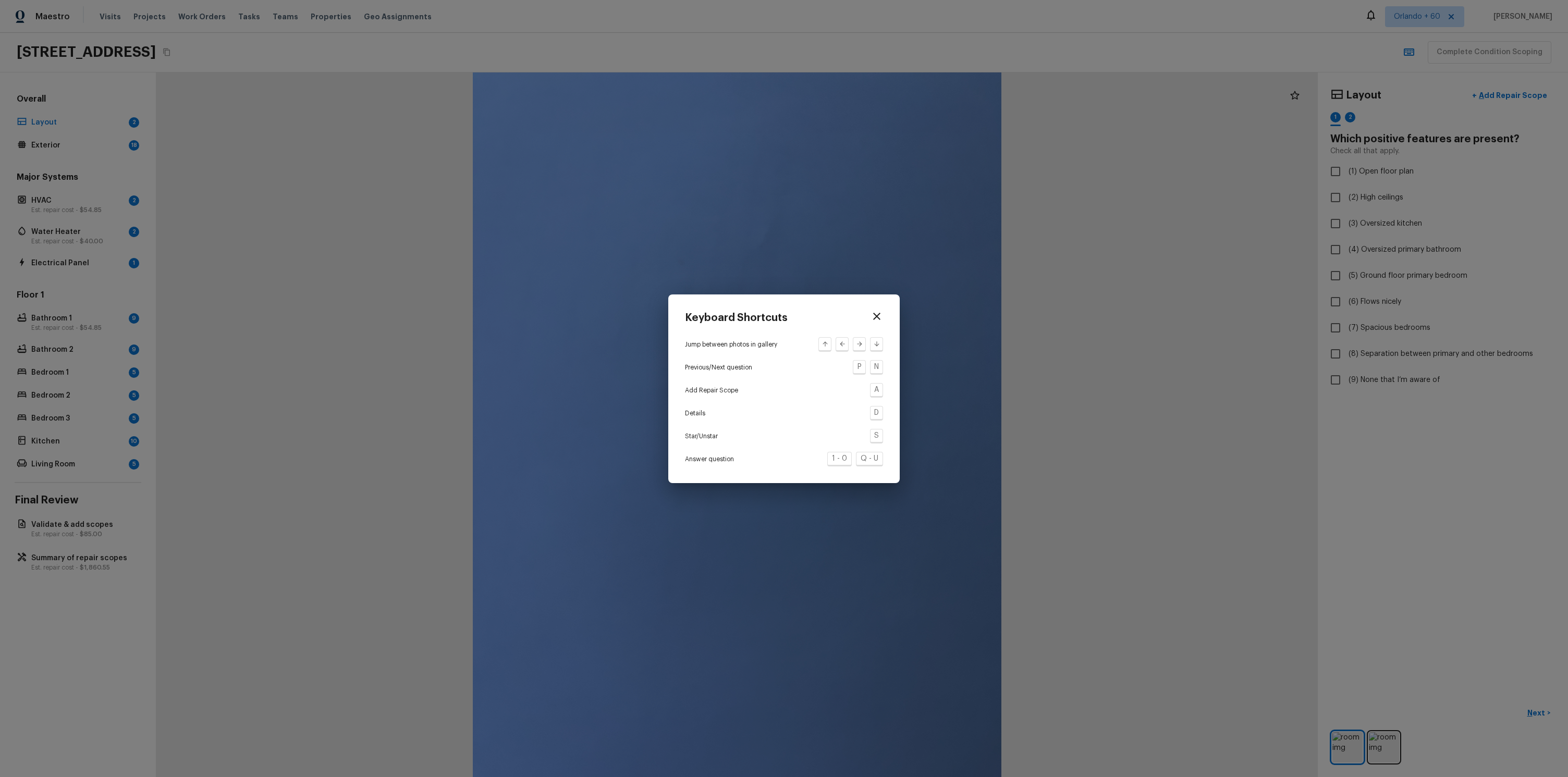
click at [878, 314] on icon "button" at bounding box center [877, 317] width 7 height 7
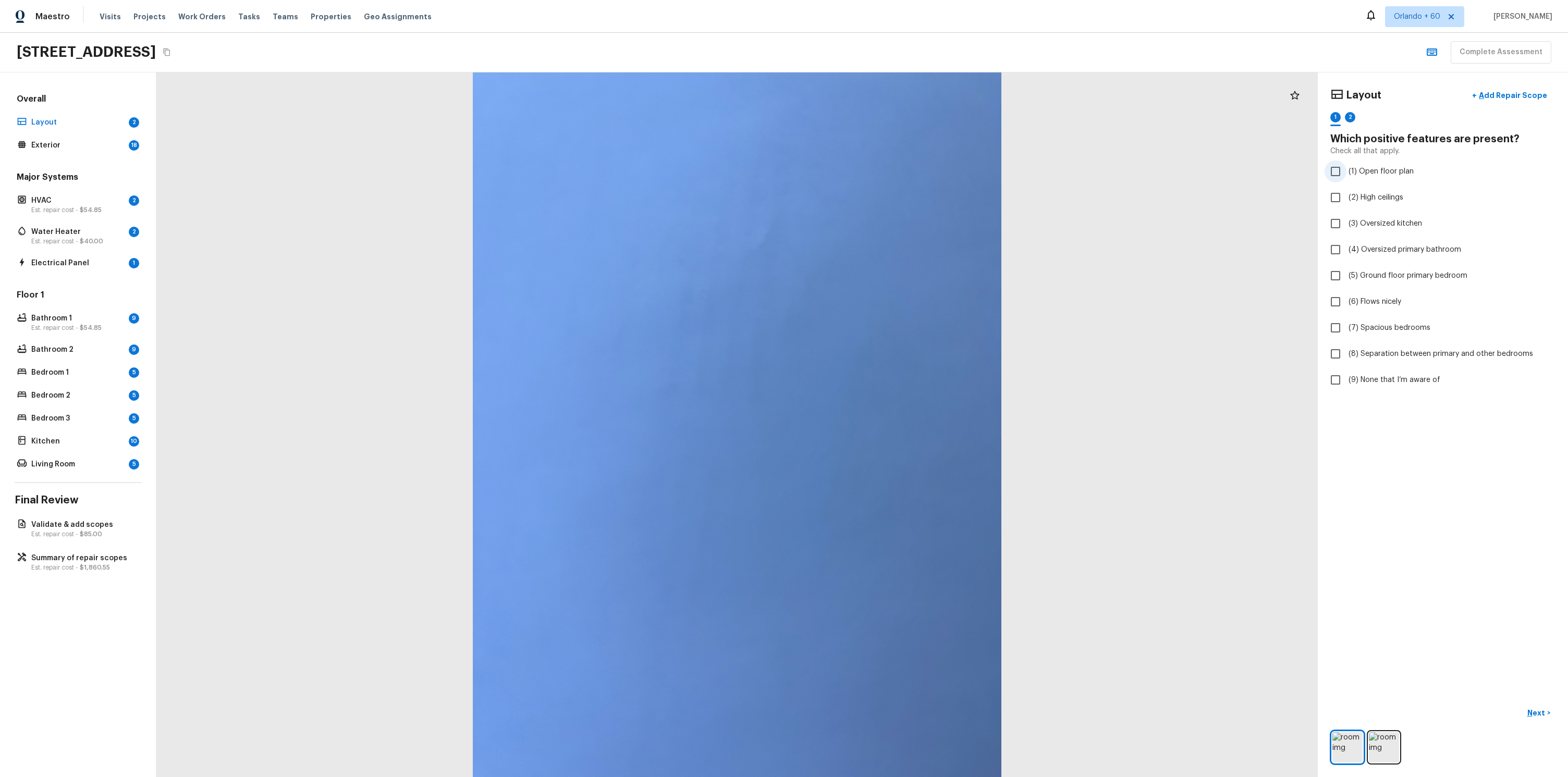
click at [1369, 178] on label "(1) Open floor plan" at bounding box center [1436, 172] width 223 height 22
click at [1347, 178] on input "(1) Open floor plan" at bounding box center [1336, 172] width 22 height 22
checkbox input "true"
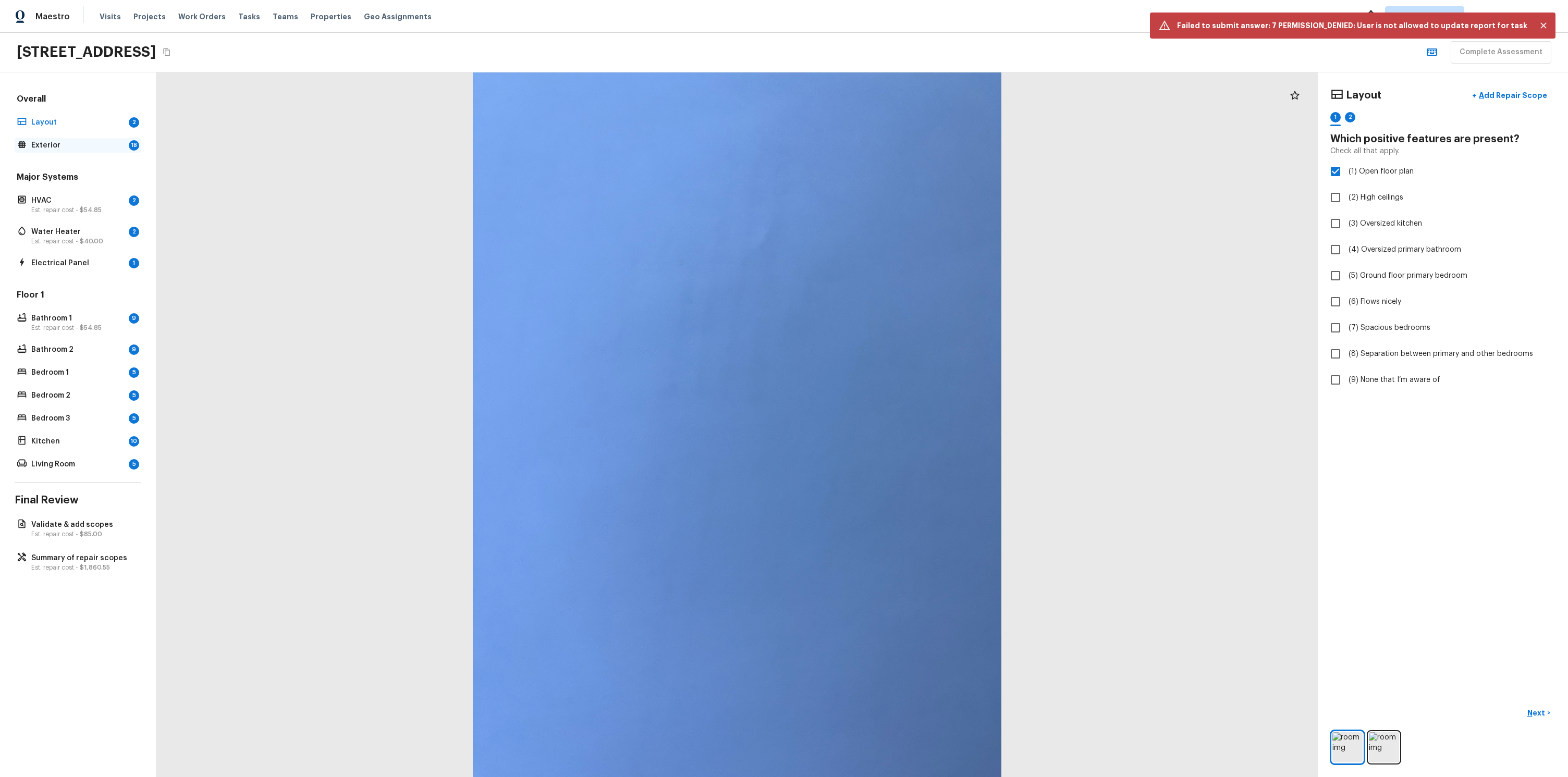
click at [66, 142] on p "Exterior" at bounding box center [78, 145] width 93 height 10
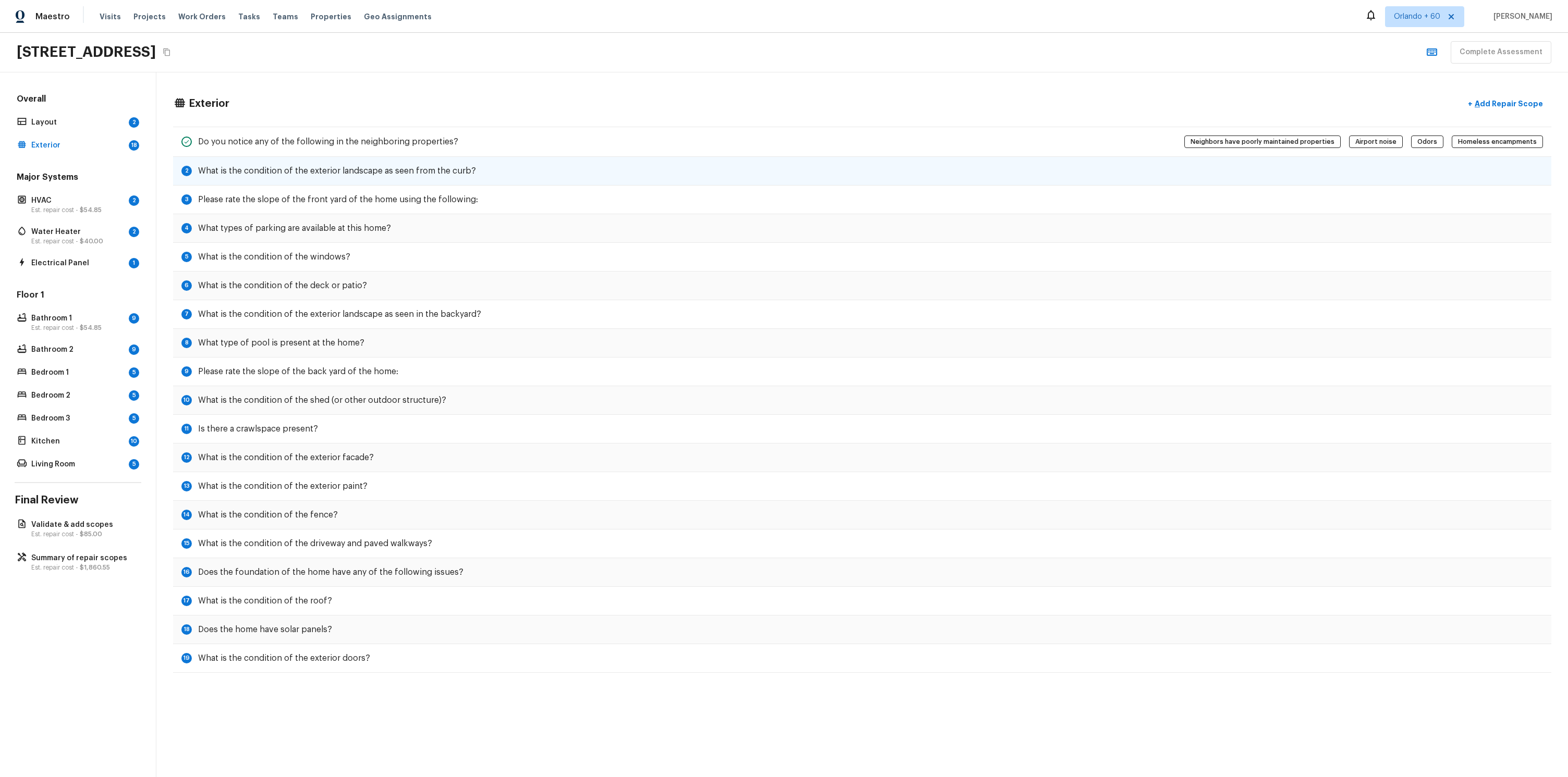
click at [289, 175] on h5 "What is the condition of the exterior landscape as seen from the curb?" at bounding box center [337, 171] width 278 height 12
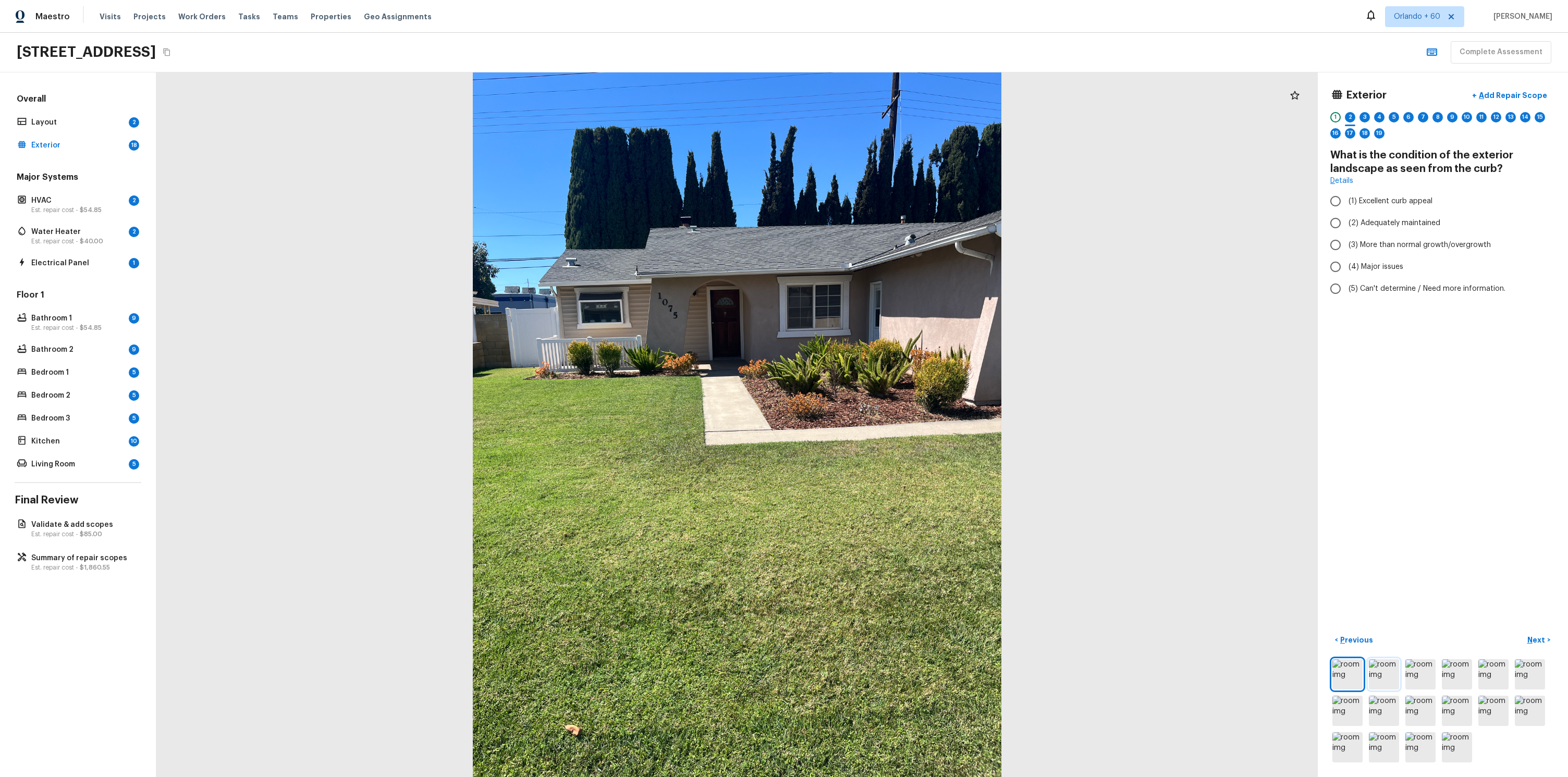
click at [1394, 674] on img at bounding box center [1384, 674] width 30 height 30
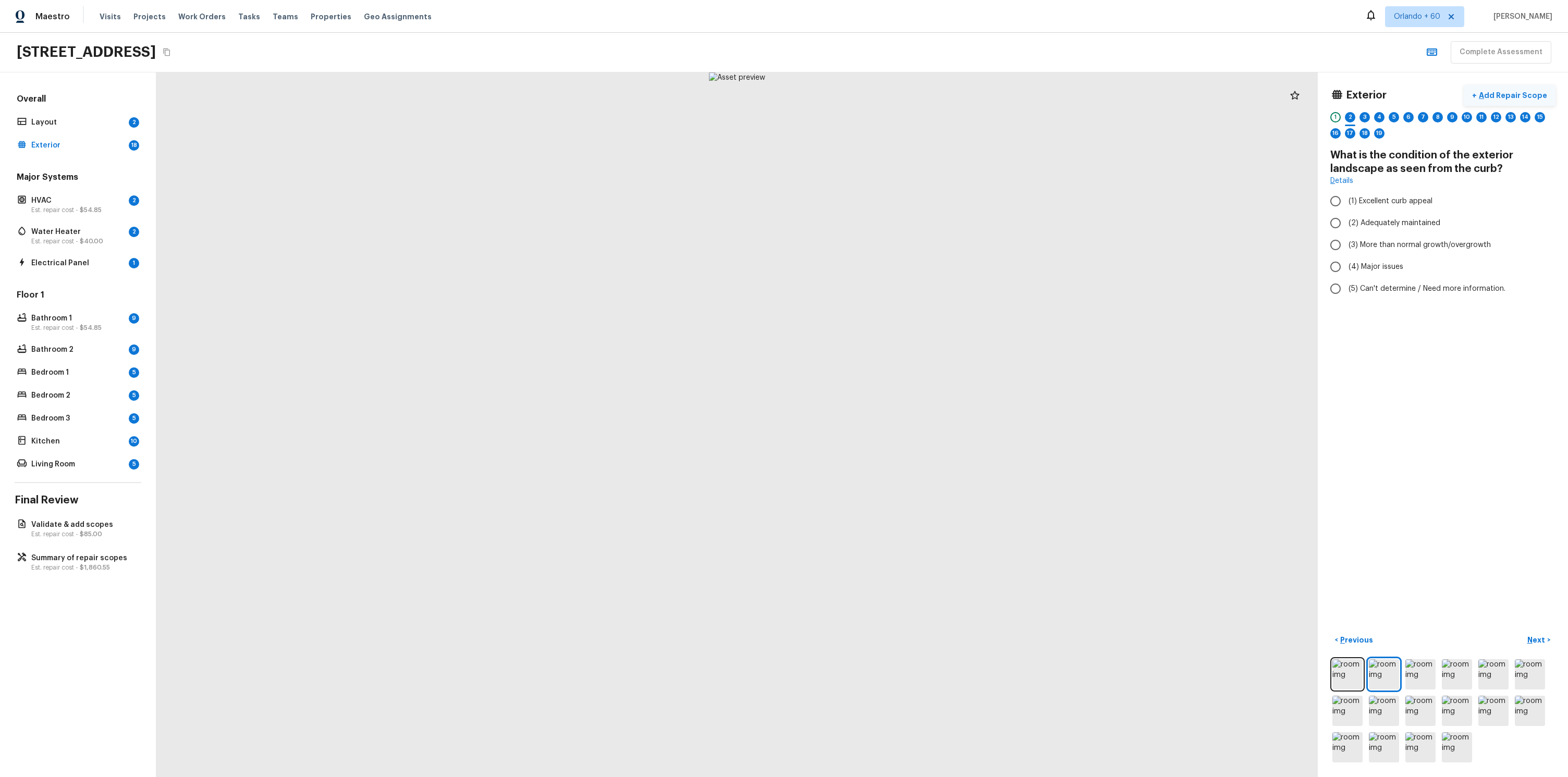
click at [1509, 95] on p "Add Repair Scope" at bounding box center [1511, 95] width 70 height 10
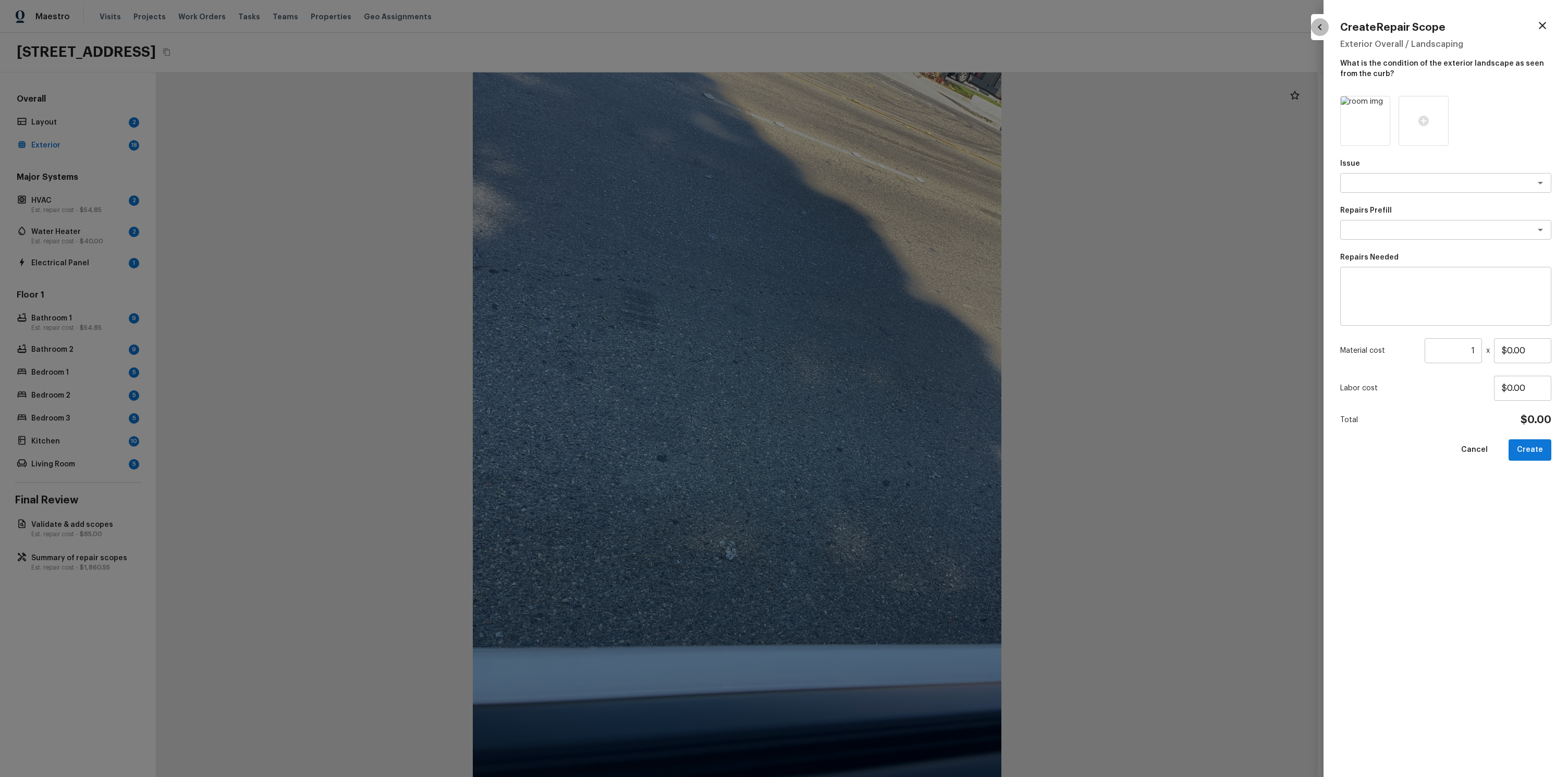
click at [1317, 26] on icon "button" at bounding box center [1321, 27] width 13 height 13
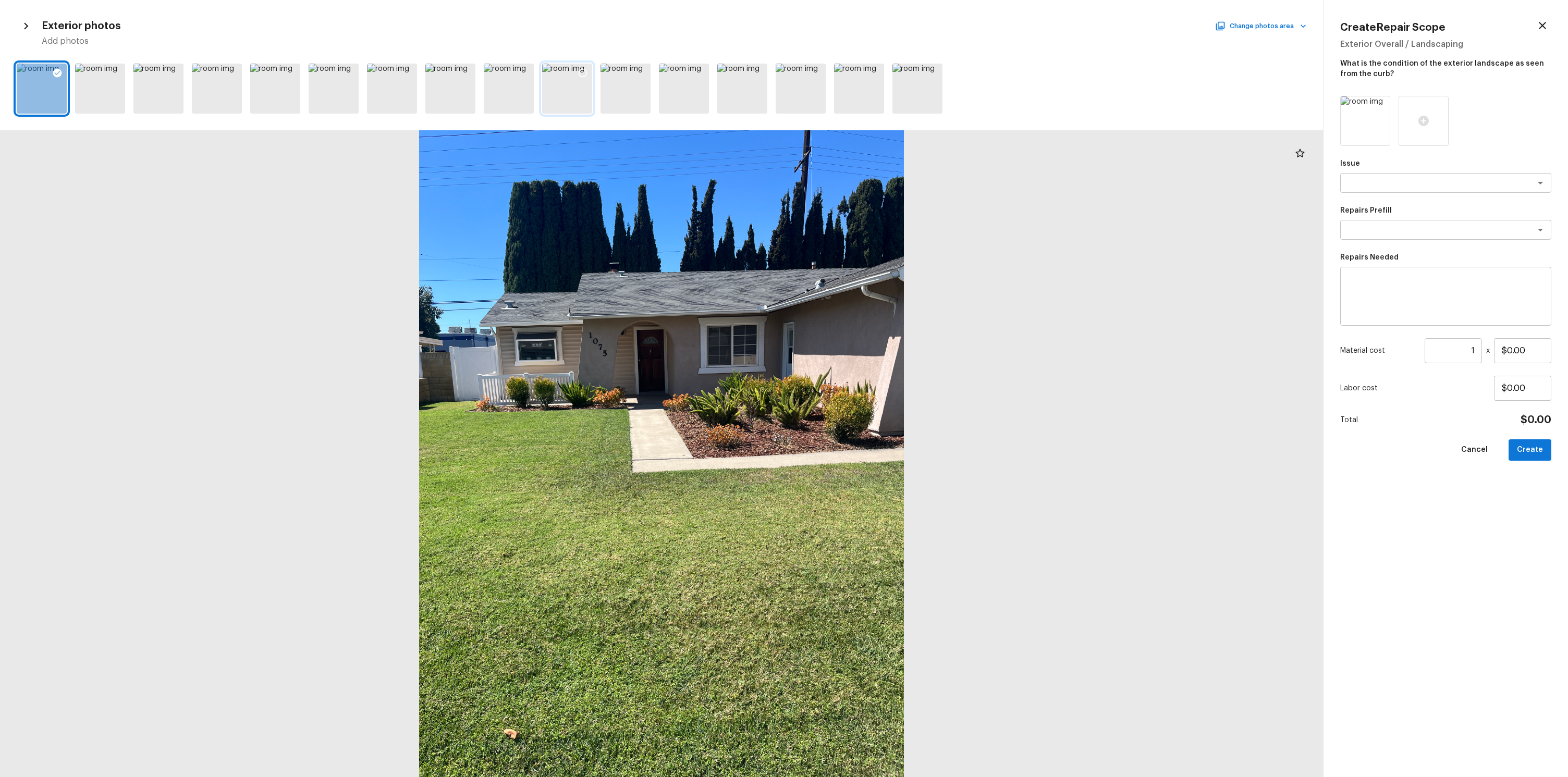
click at [572, 68] on div at bounding box center [567, 89] width 50 height 50
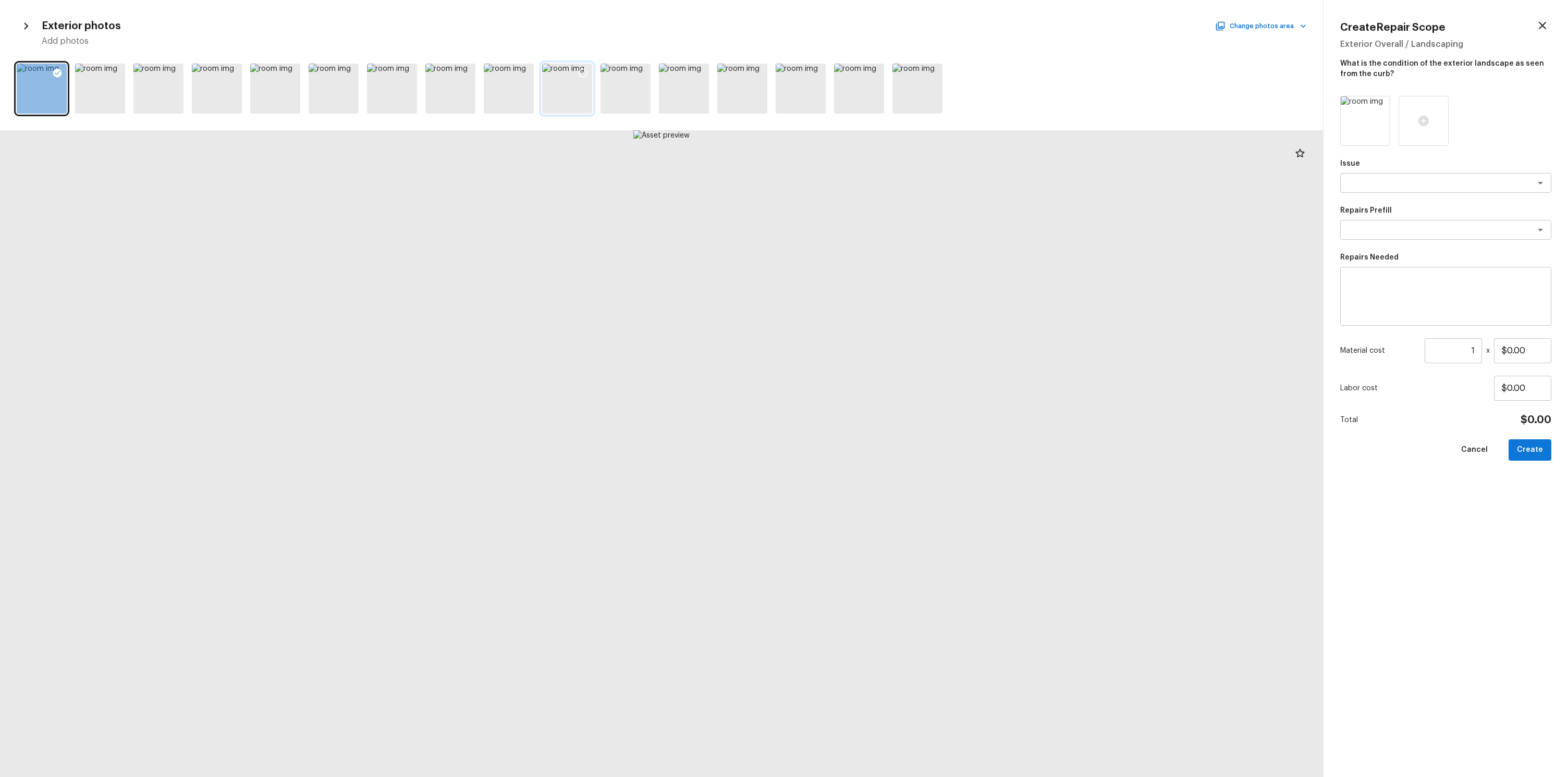
click at [579, 73] on icon at bounding box center [584, 73] width 9 height 9
click at [512, 72] on div at bounding box center [509, 89] width 50 height 50
click at [523, 73] on icon at bounding box center [524, 72] width 10 height 10
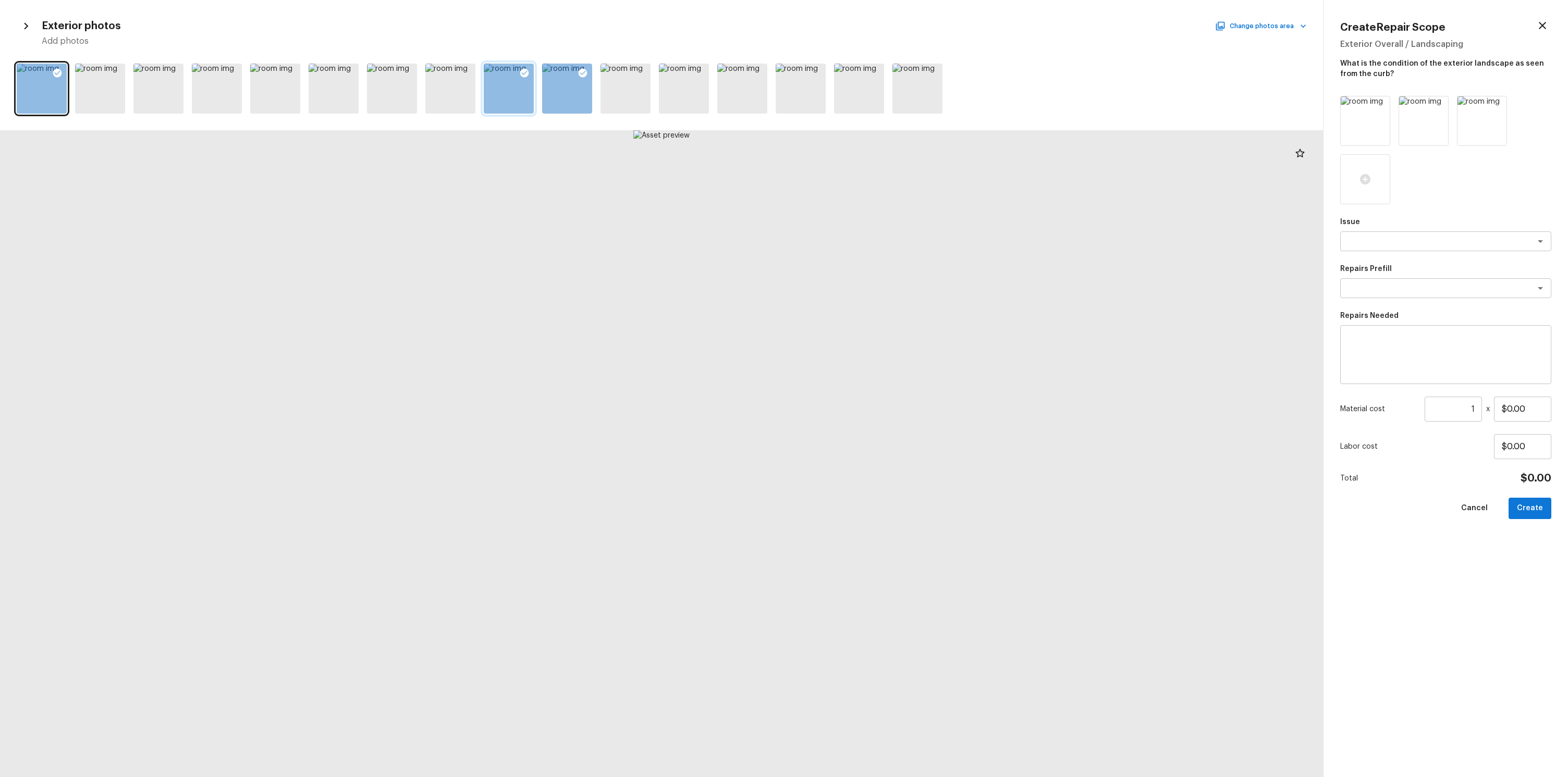
click at [418, 83] on div at bounding box center [661, 89] width 1323 height 58
click at [410, 71] on icon at bounding box center [407, 72] width 10 height 10
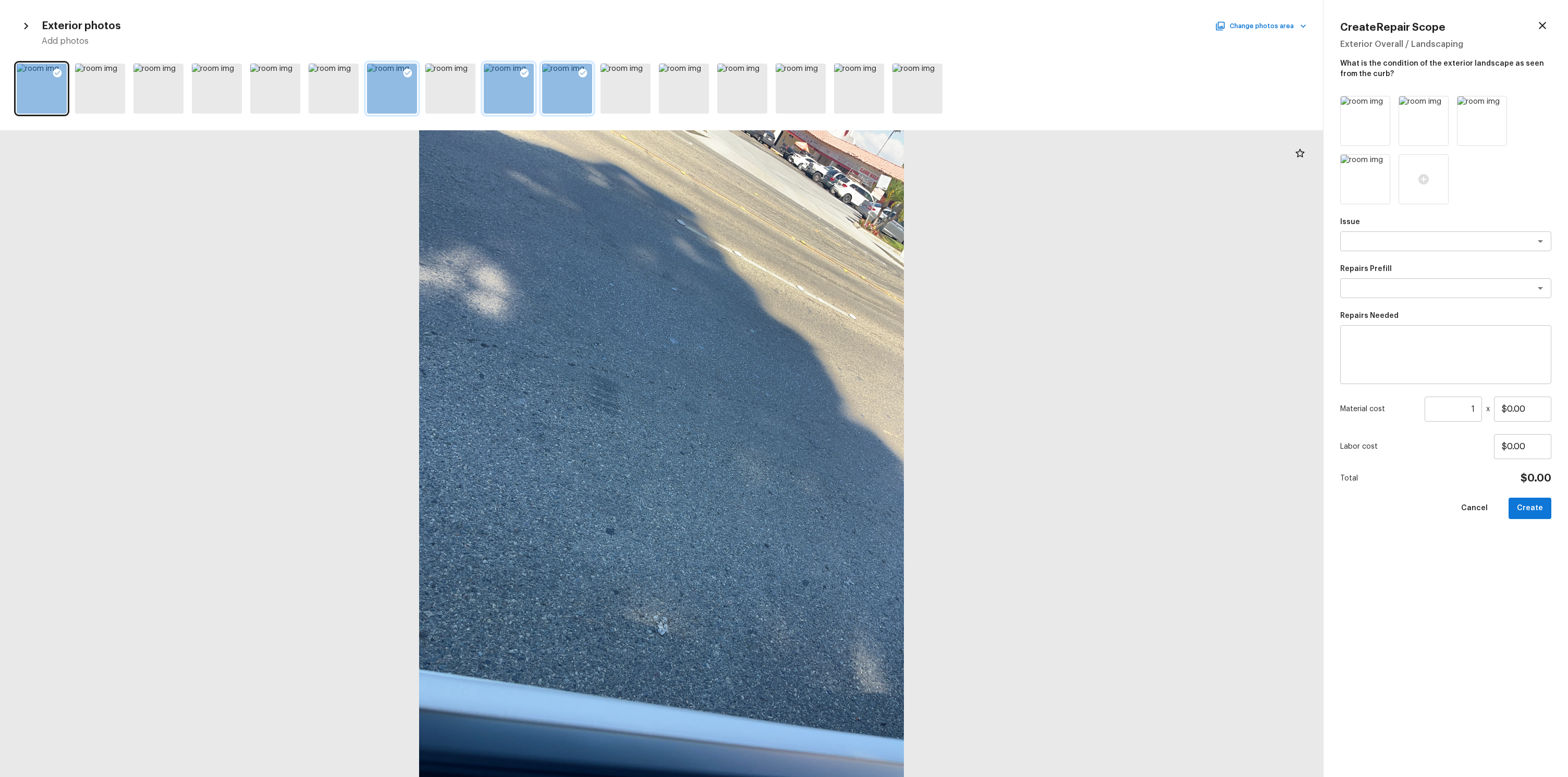
click at [579, 68] on icon at bounding box center [583, 72] width 10 height 10
click at [510, 75] on div at bounding box center [509, 89] width 50 height 50
click at [431, 75] on div at bounding box center [450, 89] width 50 height 50
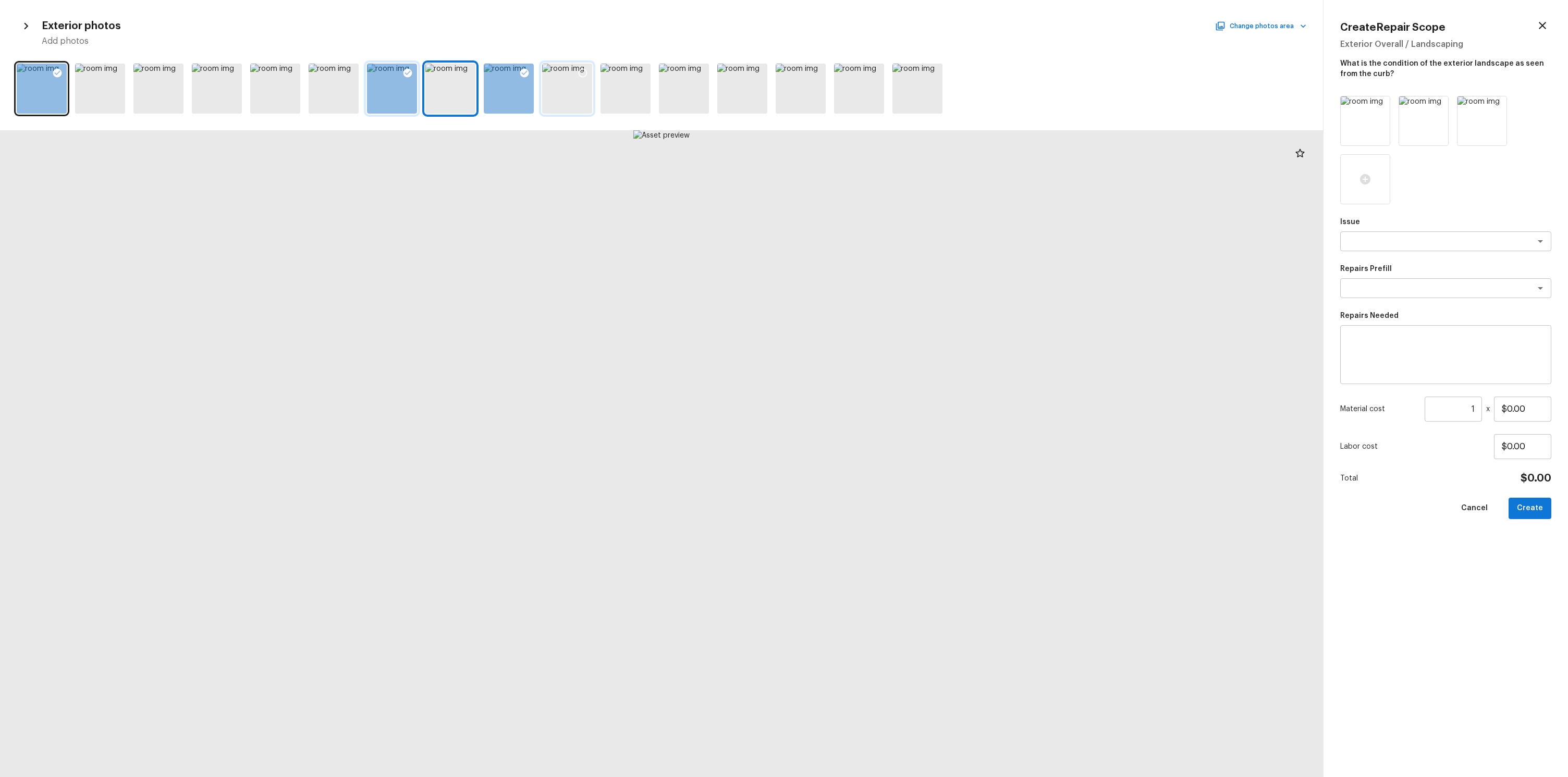
drag, startPoint x: 404, startPoint y: 78, endPoint x: 417, endPoint y: 76, distance: 13.2
click at [404, 78] on icon at bounding box center [407, 72] width 10 height 10
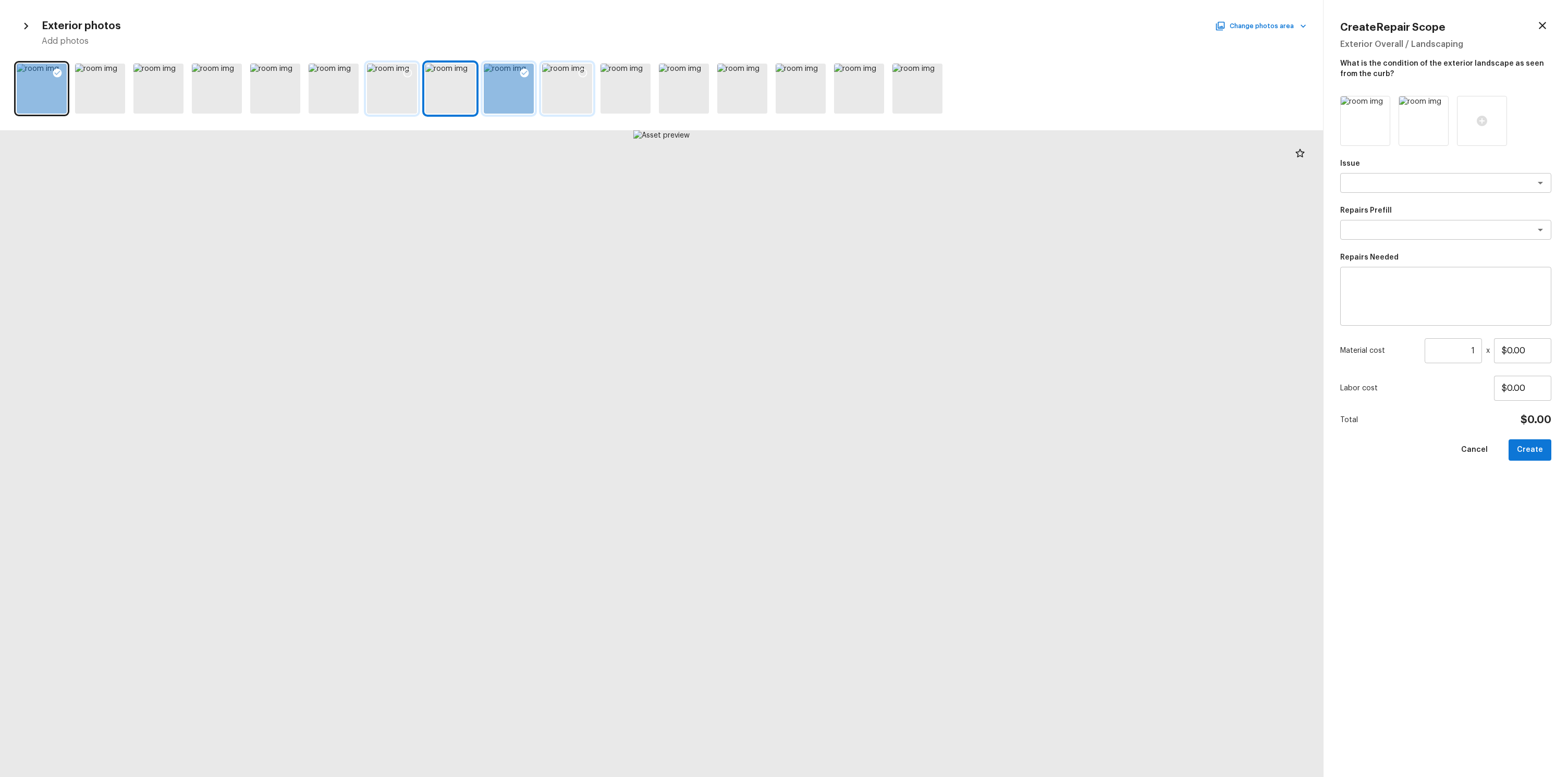
click at [505, 76] on div at bounding box center [509, 89] width 50 height 50
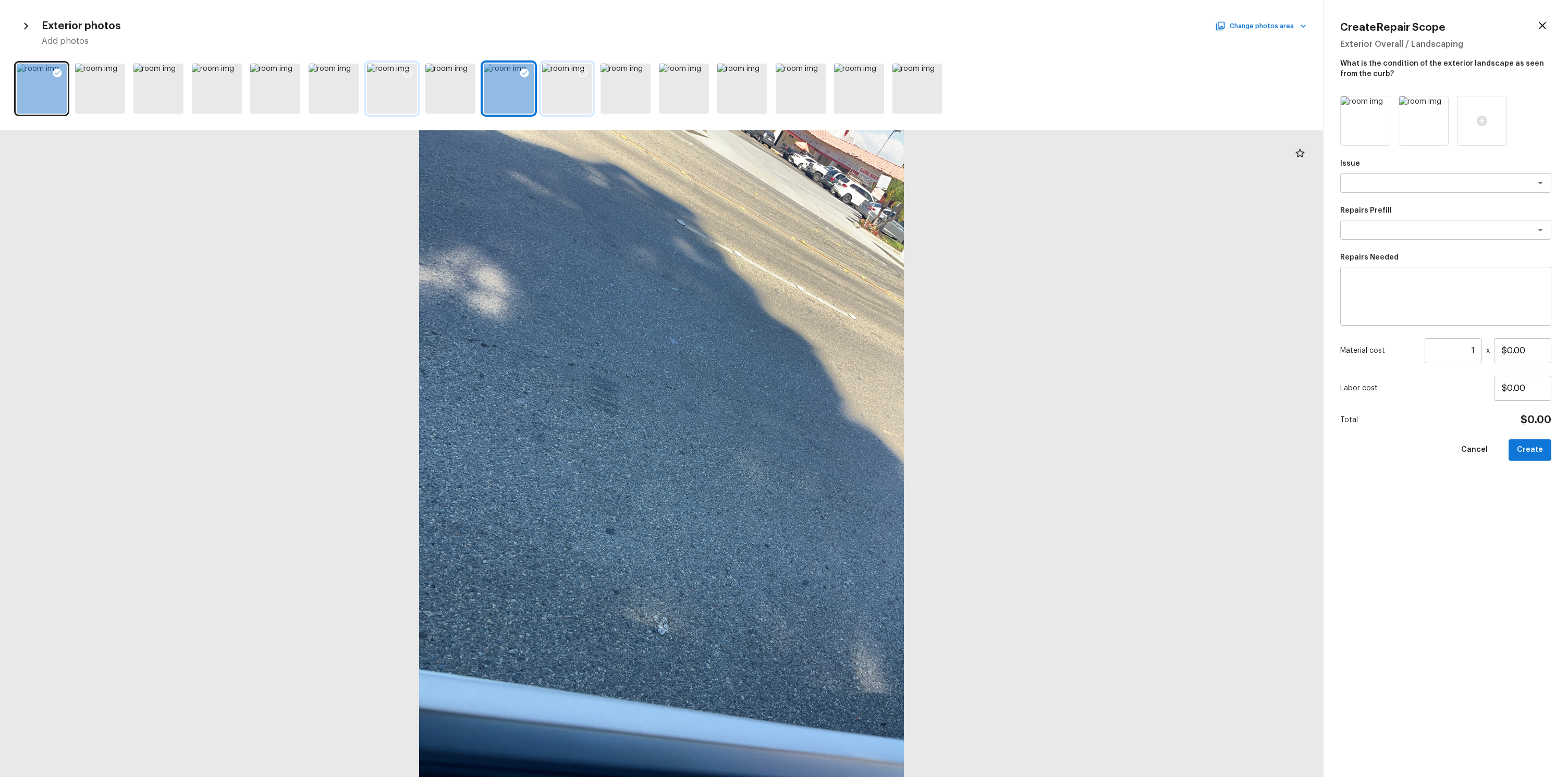
click at [531, 68] on div at bounding box center [524, 75] width 19 height 22
click at [1275, 19] on button "Change photos area" at bounding box center [1262, 26] width 89 height 14
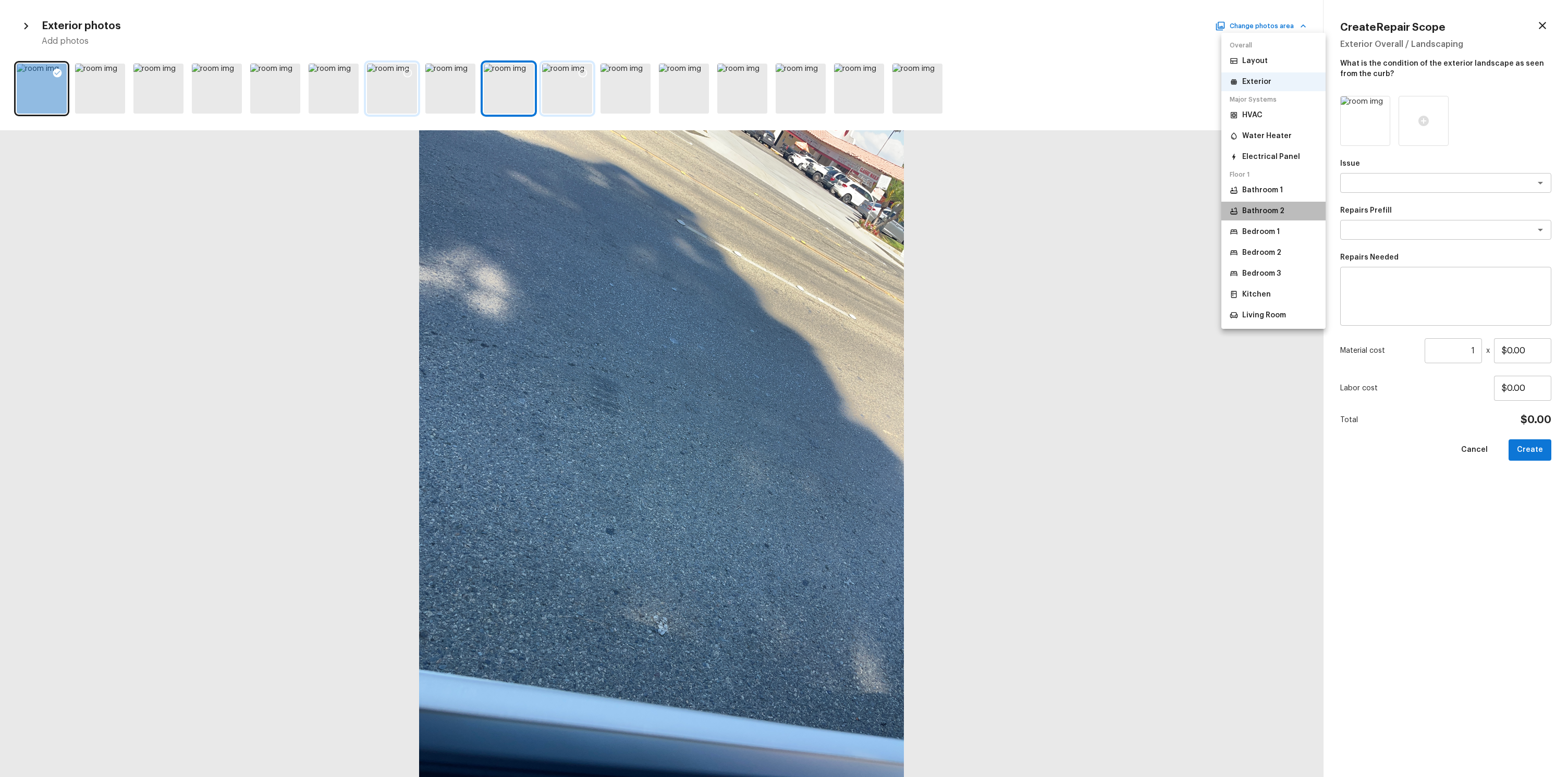
drag, startPoint x: 1247, startPoint y: 215, endPoint x: 1241, endPoint y: 212, distance: 6.7
click at [1247, 215] on p "Bathroom 2" at bounding box center [1263, 211] width 42 height 10
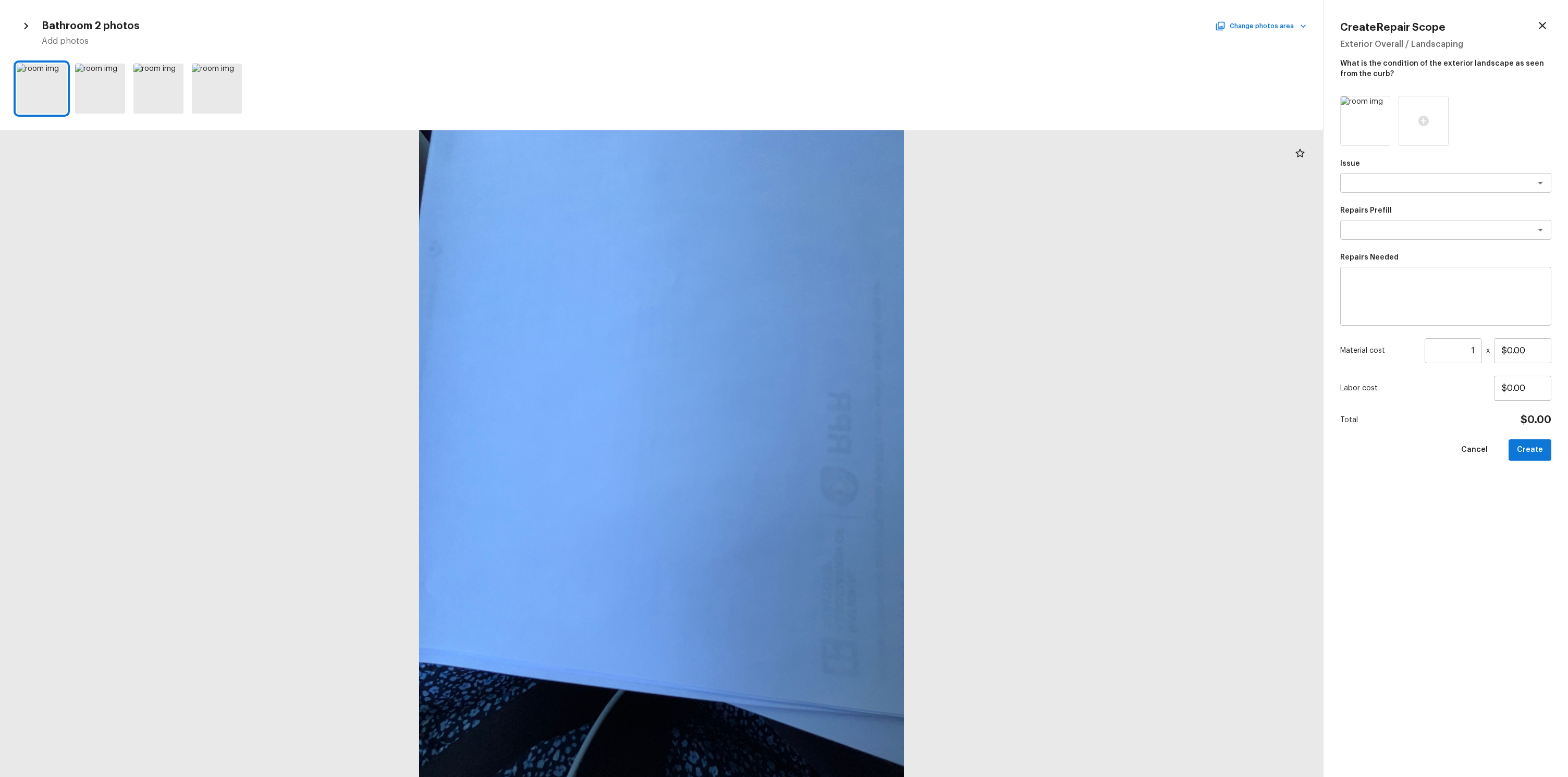
click at [1257, 34] on div "Bathroom 2 photos Change photos area Add photos" at bounding box center [661, 31] width 1289 height 30
click at [1247, 34] on div "Bathroom 2 photos Change photos area Add photos" at bounding box center [661, 31] width 1289 height 30
click at [1244, 20] on button "Change photos area" at bounding box center [1262, 26] width 89 height 14
click at [1243, 75] on li "Exterior" at bounding box center [1274, 81] width 104 height 19
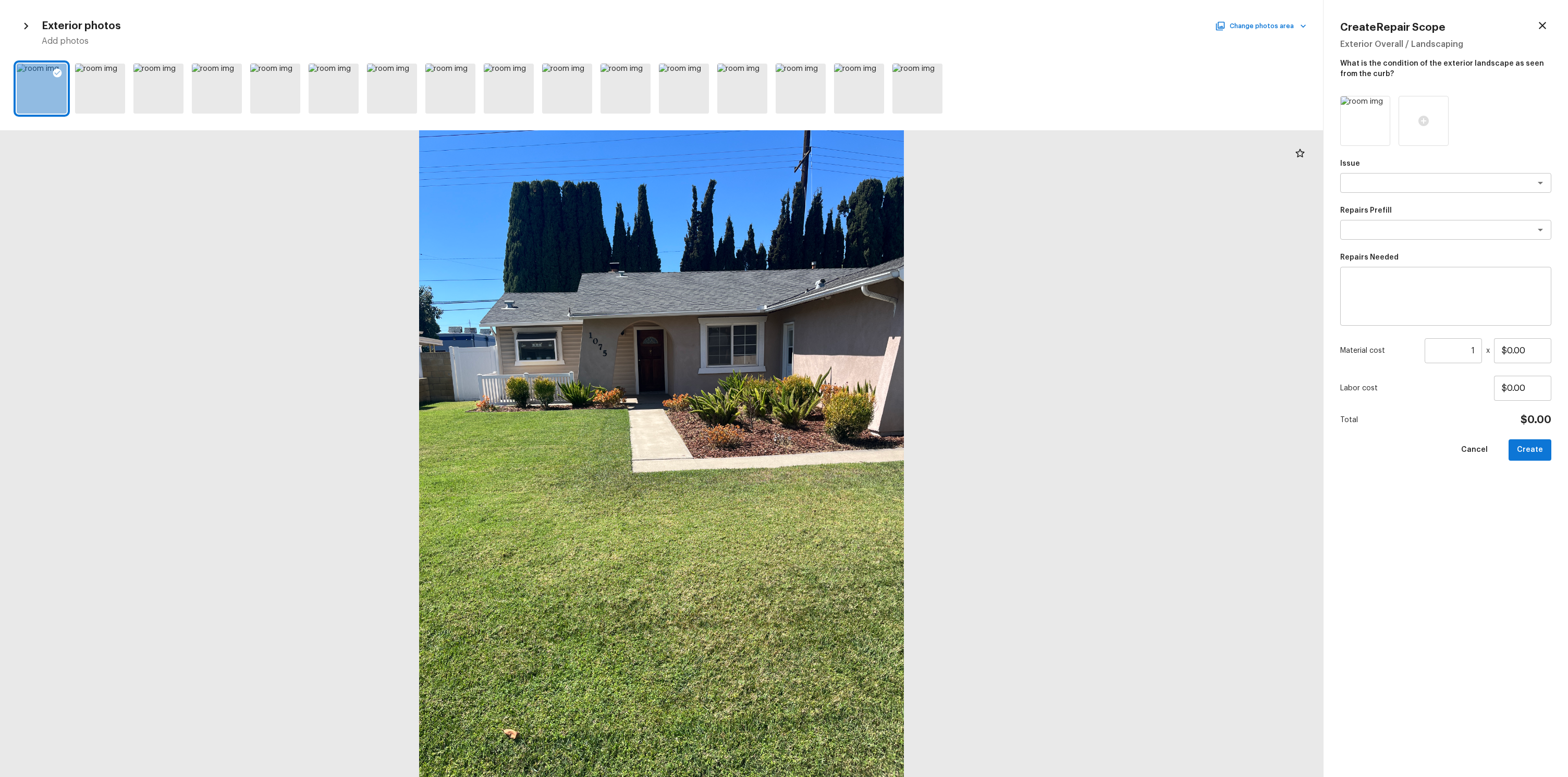
click at [20, 30] on icon "button" at bounding box center [26, 26] width 14 height 14
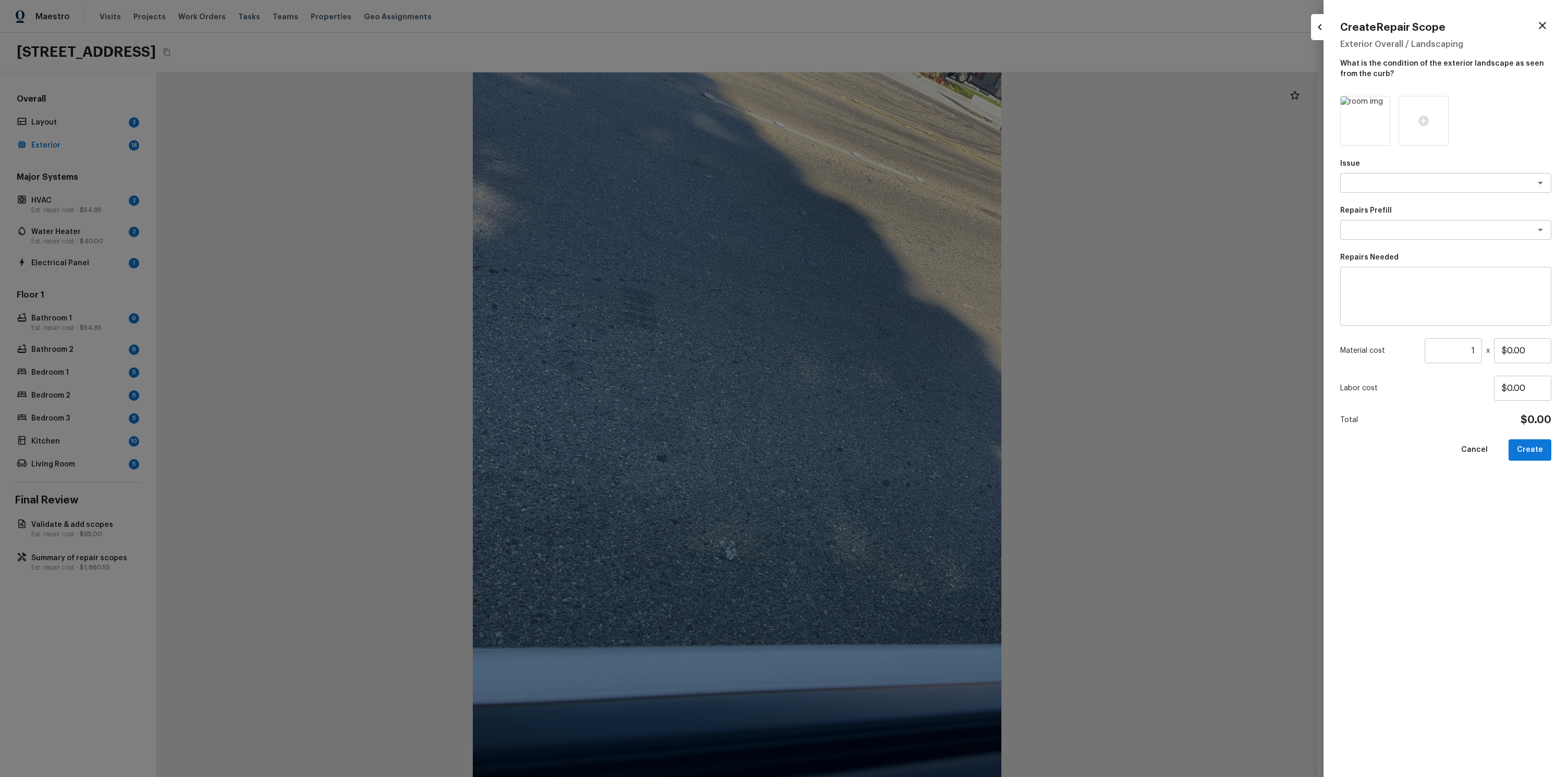
click at [1218, 106] on div at bounding box center [784, 388] width 1568 height 777
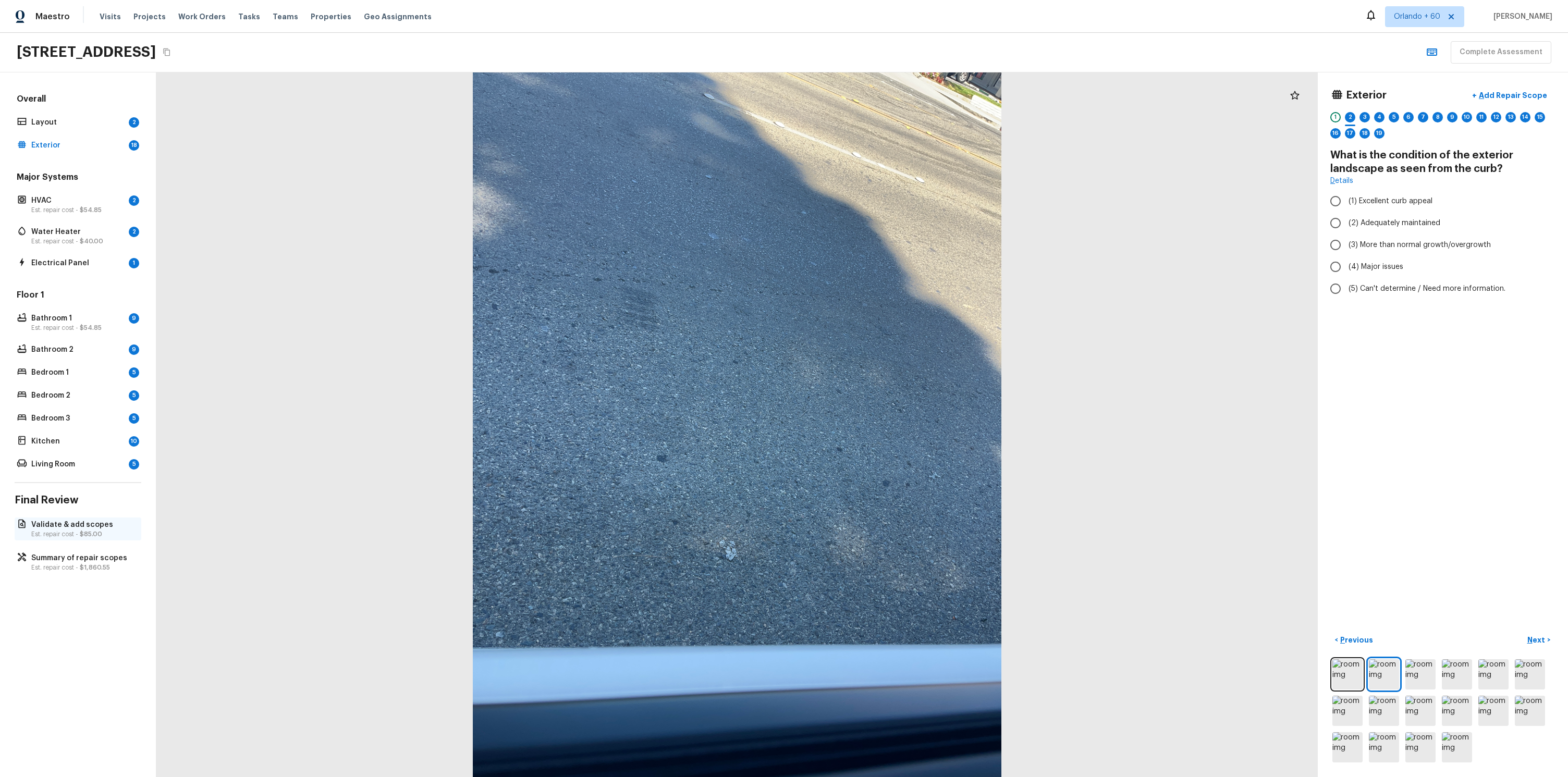
click at [93, 522] on p "Validate & add scopes" at bounding box center [83, 524] width 104 height 10
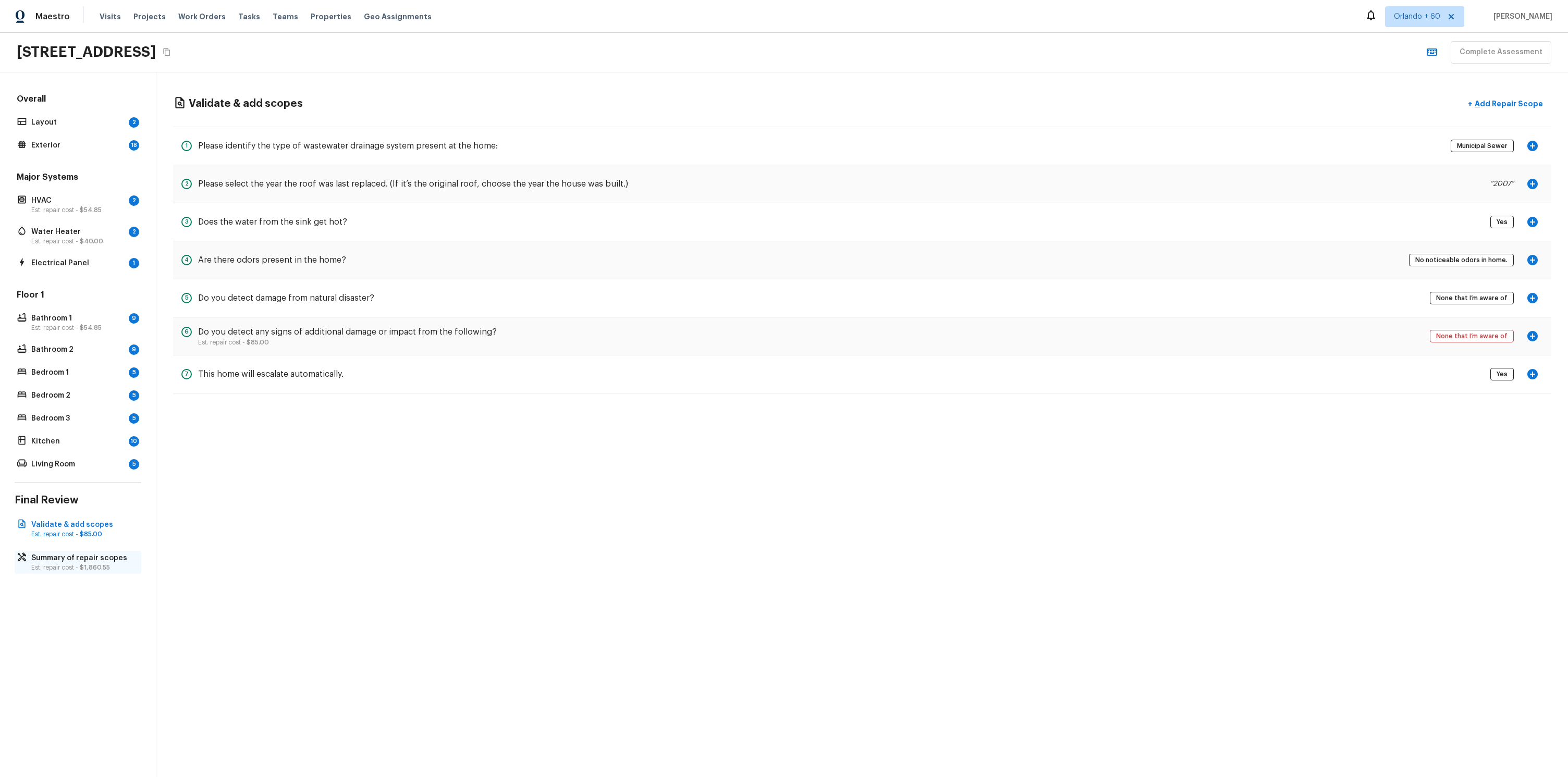
click at [68, 566] on p "Est. repair cost - $1,860.55" at bounding box center [83, 567] width 104 height 8
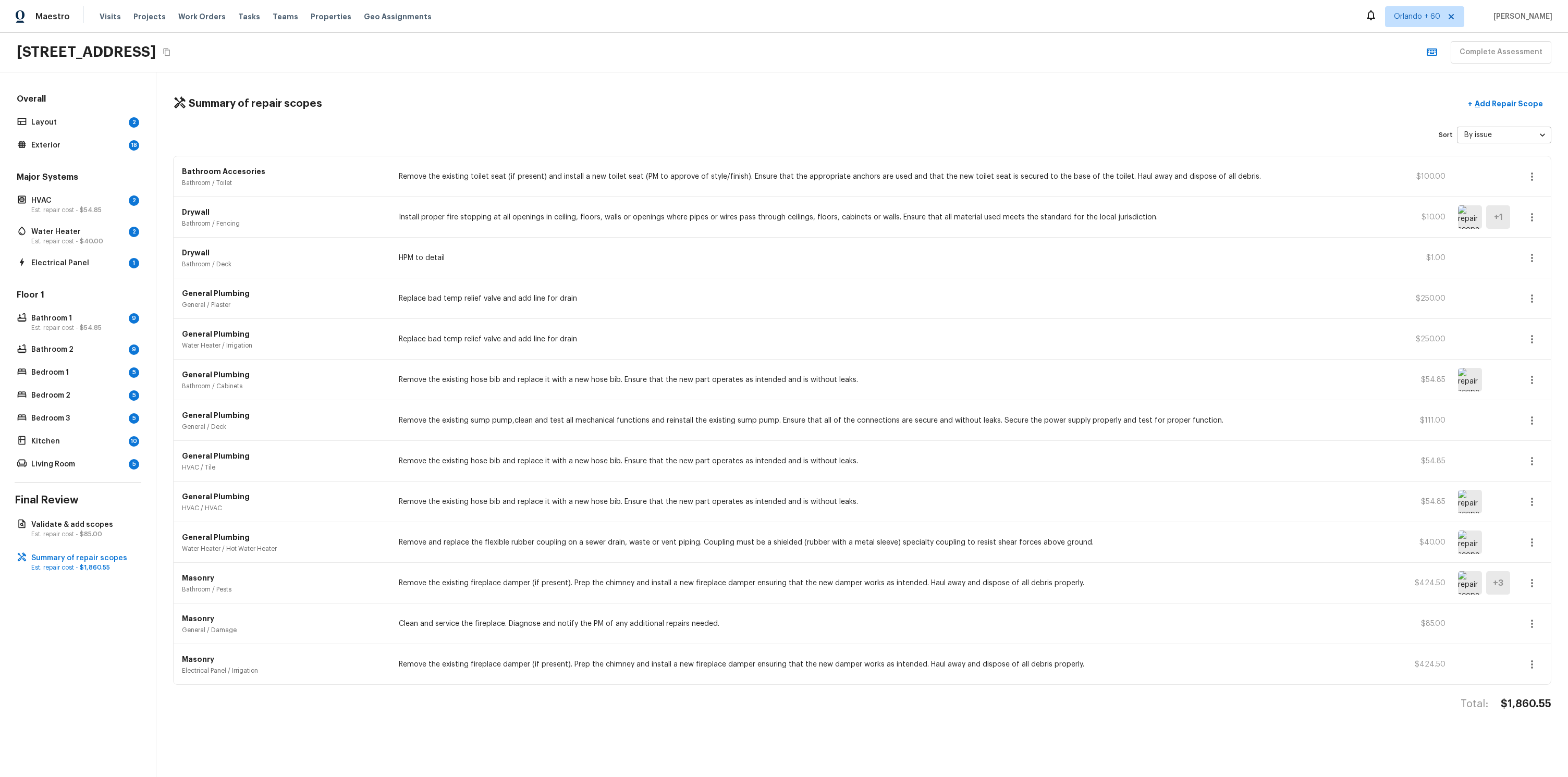
click at [1454, 215] on div "Drywall Bathroom / Fencing Install proper fire stopping at all openings in ceil…" at bounding box center [862, 217] width 1377 height 41
click at [1459, 215] on img at bounding box center [1470, 217] width 24 height 24
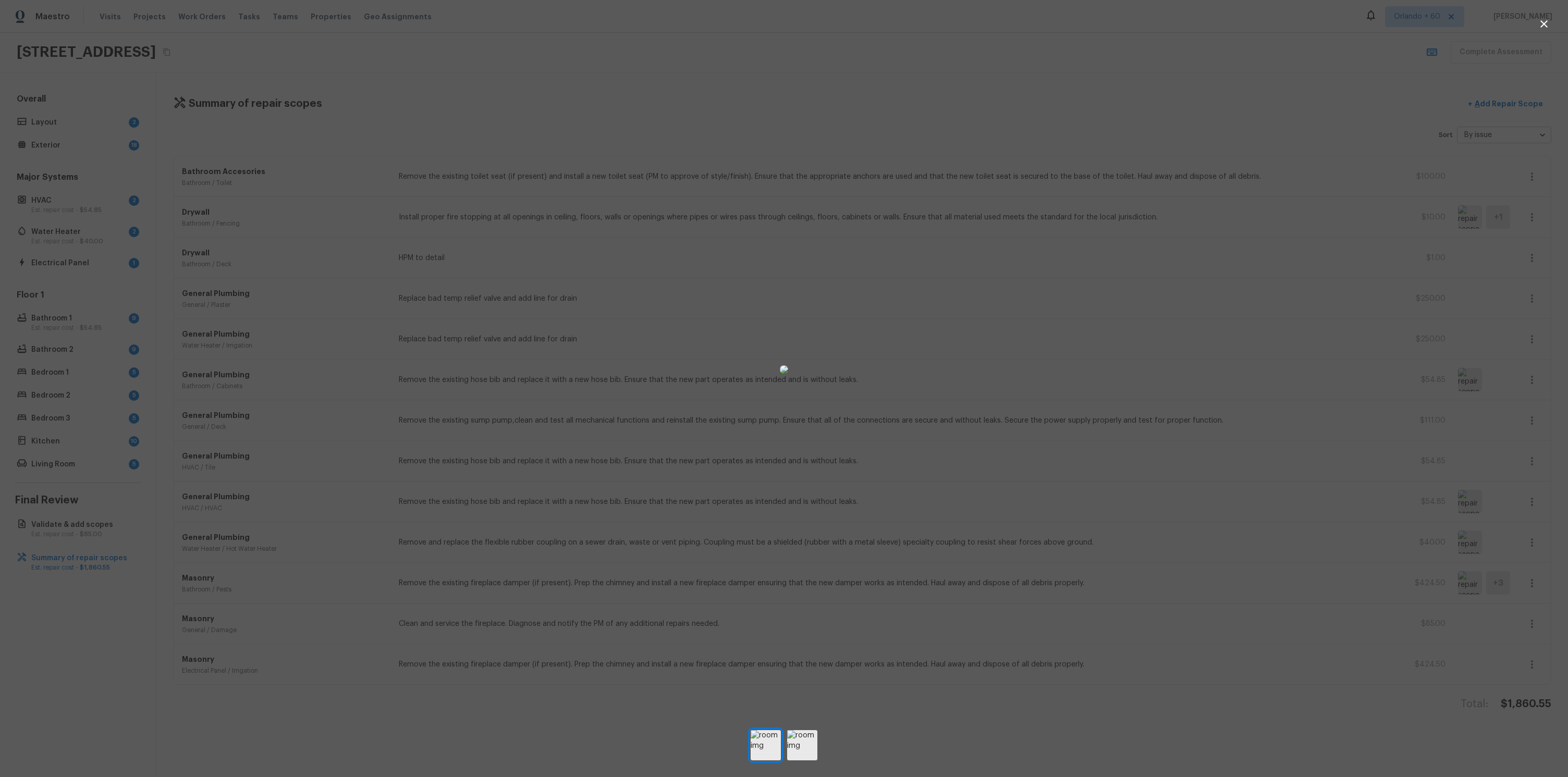
click at [425, 56] on div at bounding box center [784, 369] width 1568 height 705
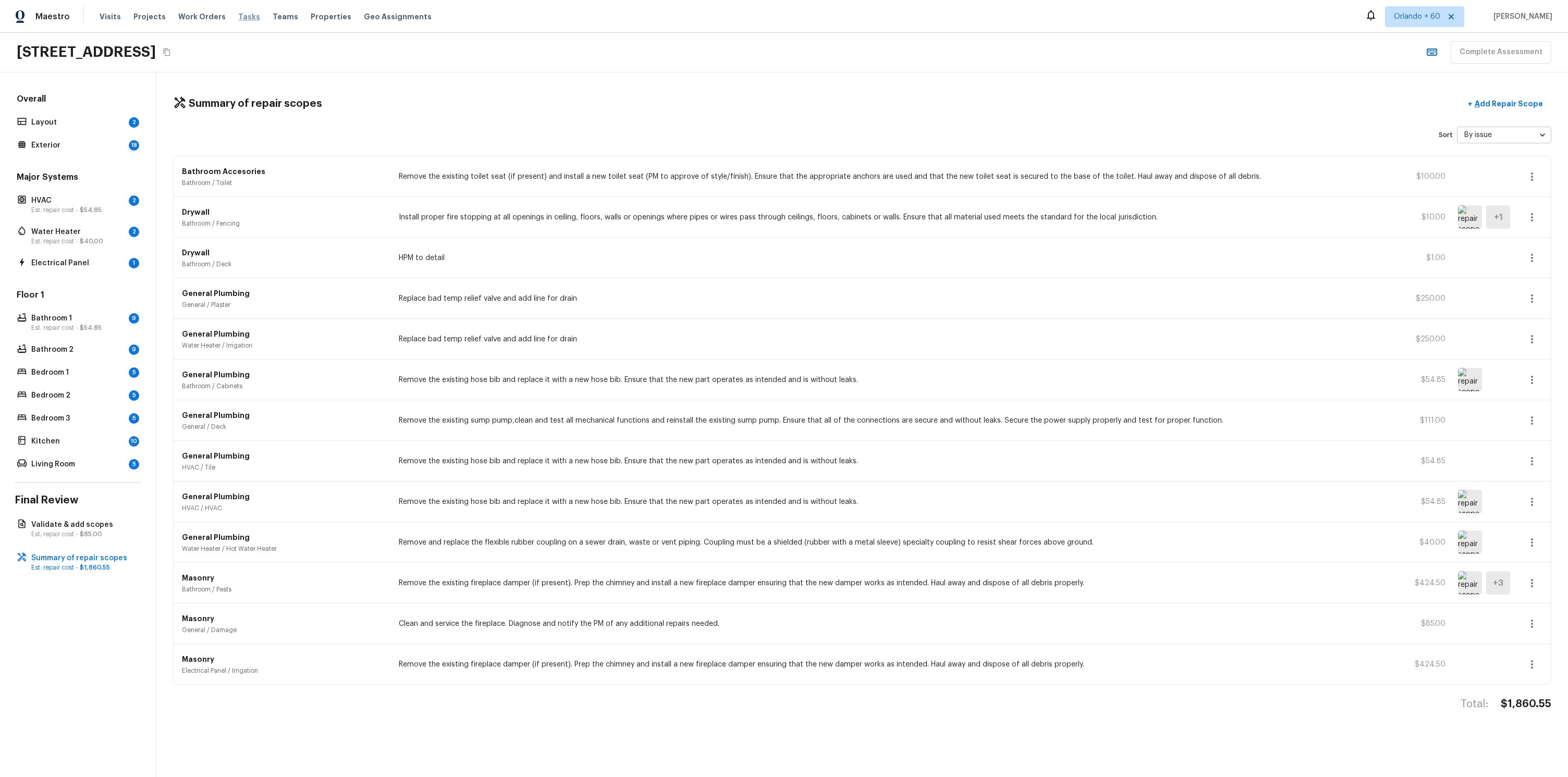
click at [238, 16] on span "Tasks" at bounding box center [249, 16] width 22 height 7
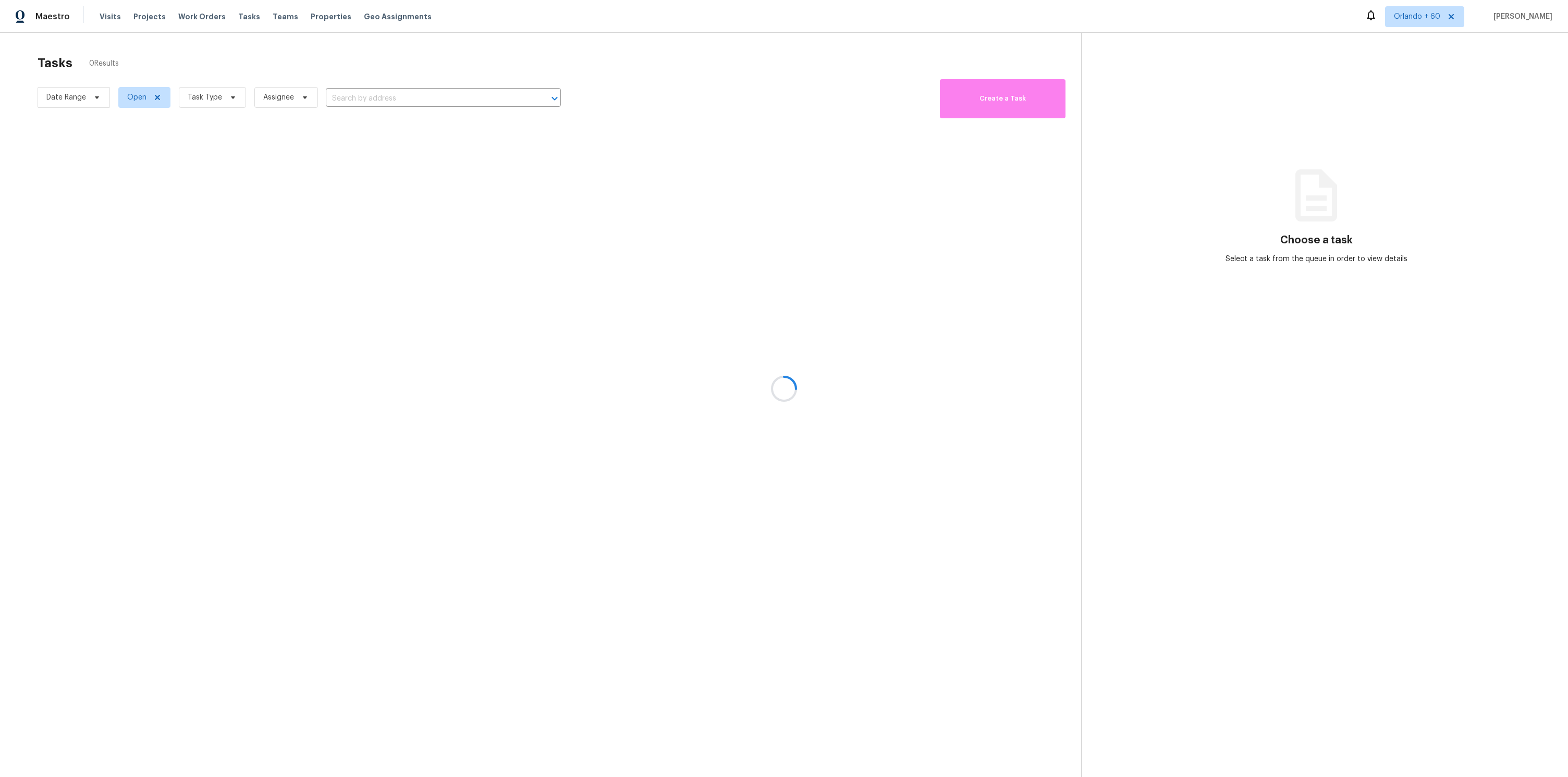
click at [228, 101] on div at bounding box center [784, 388] width 1568 height 777
click at [146, 100] on div at bounding box center [784, 388] width 1568 height 777
click at [156, 98] on div at bounding box center [784, 388] width 1568 height 777
click at [339, 142] on div at bounding box center [784, 388] width 1568 height 777
click at [633, 58] on div at bounding box center [784, 388] width 1568 height 777
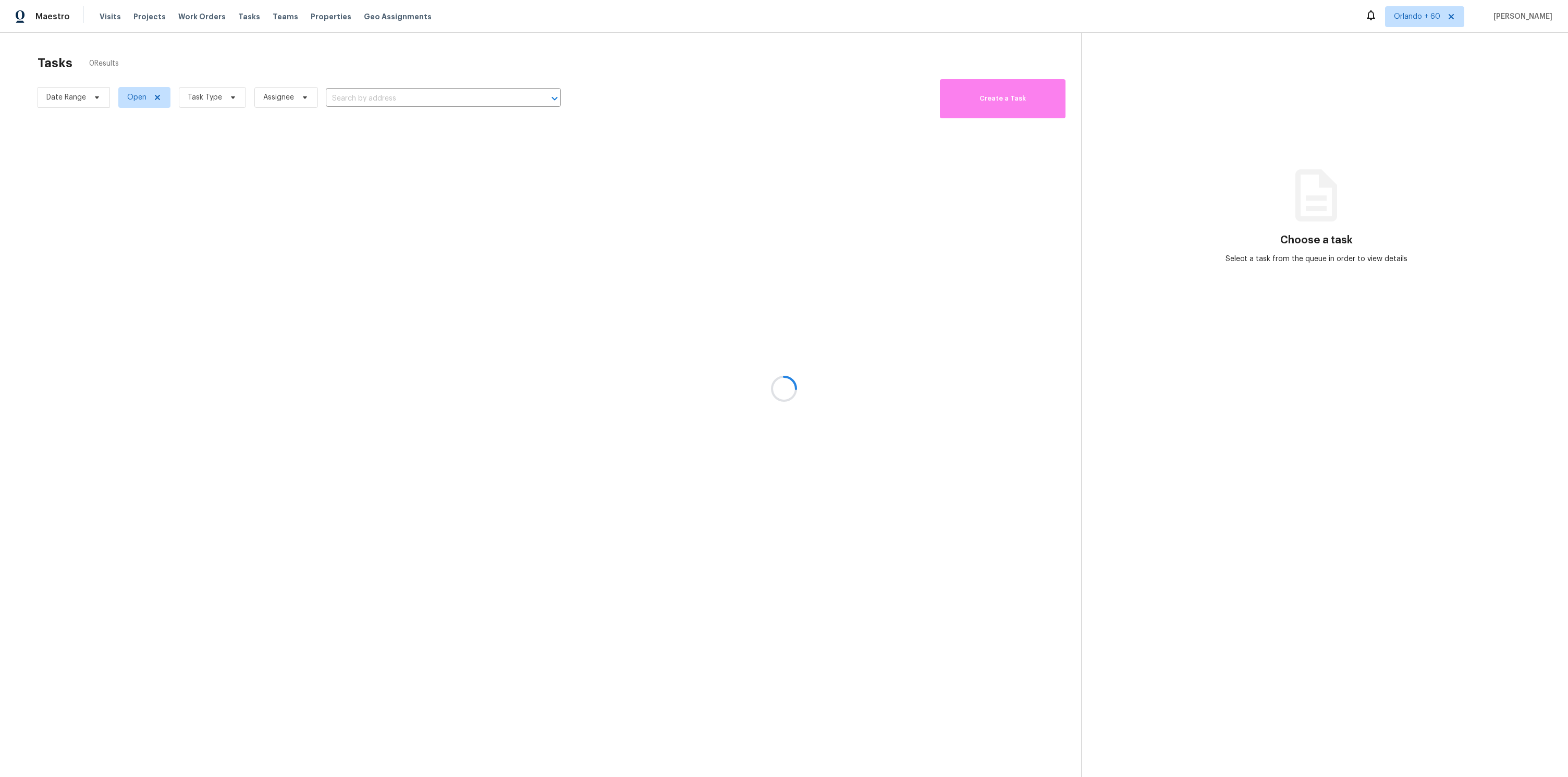
click at [208, 61] on div at bounding box center [784, 388] width 1568 height 777
click at [395, 58] on div at bounding box center [784, 388] width 1568 height 777
click at [1438, 19] on div at bounding box center [784, 388] width 1568 height 777
click at [1402, 16] on div at bounding box center [784, 388] width 1568 height 777
